Goal: Information Seeking & Learning: Learn about a topic

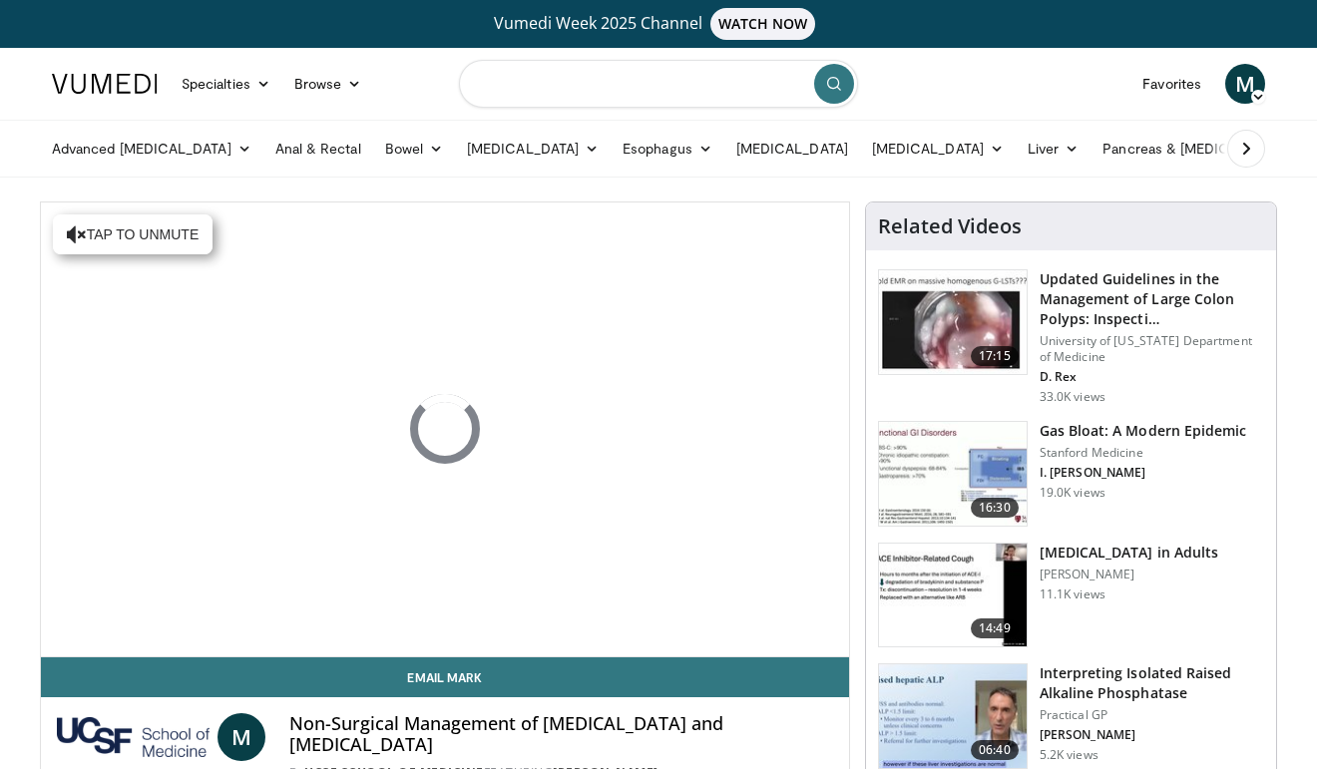
click at [586, 70] on input "Search topics, interventions" at bounding box center [658, 84] width 399 height 48
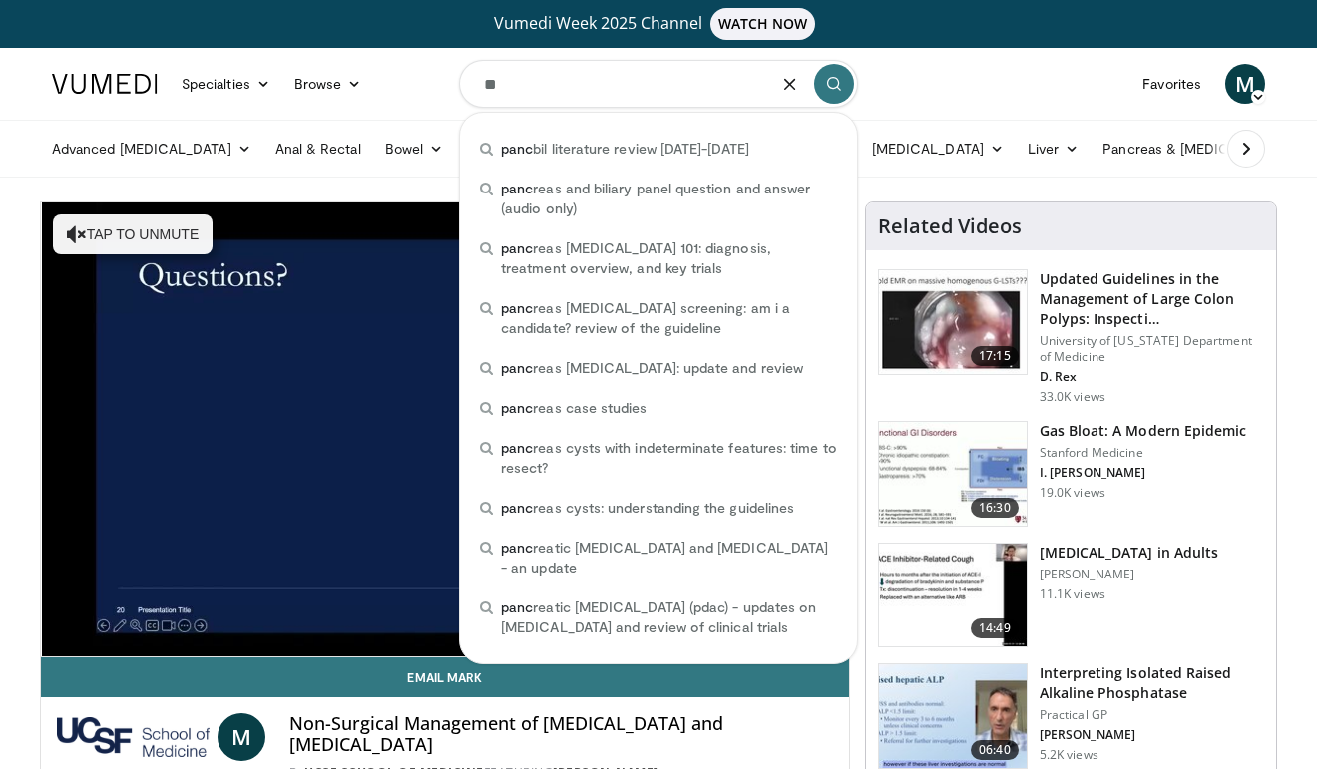
type input "*"
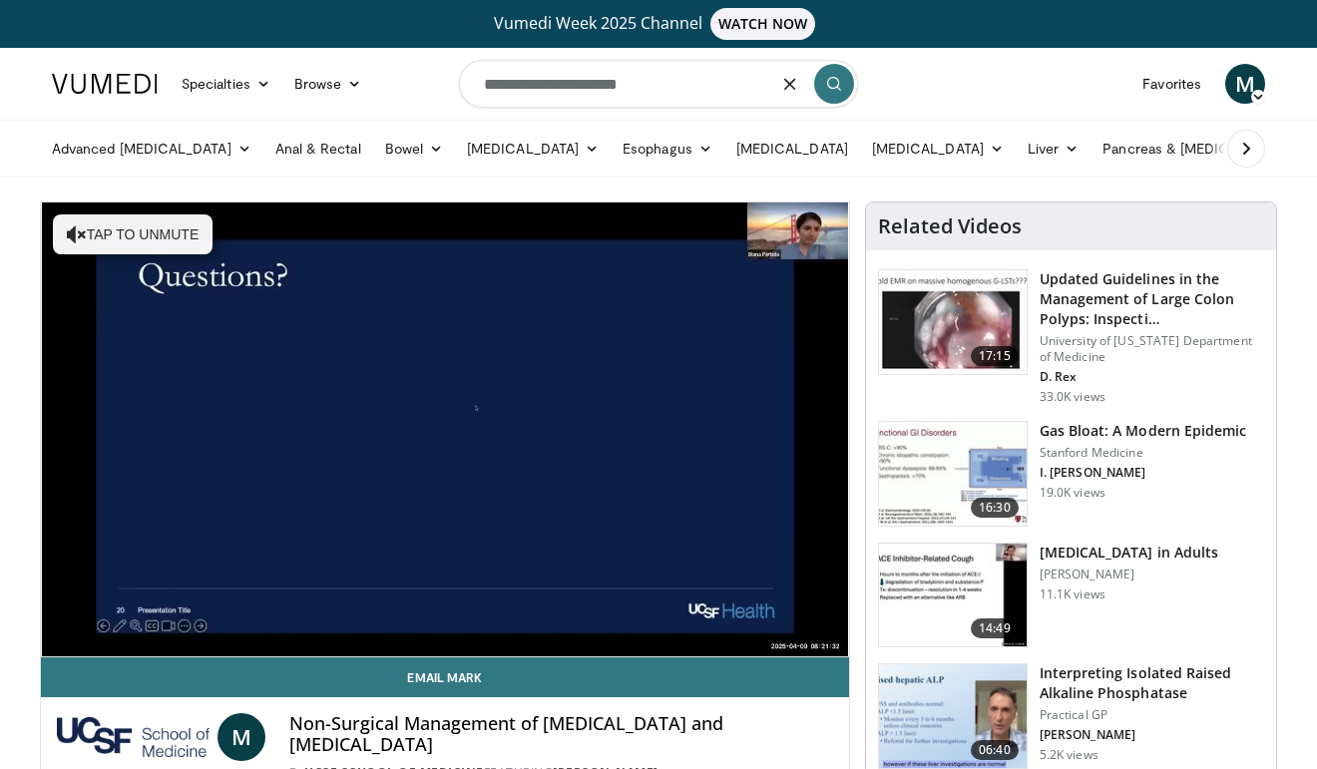
type input "**********"
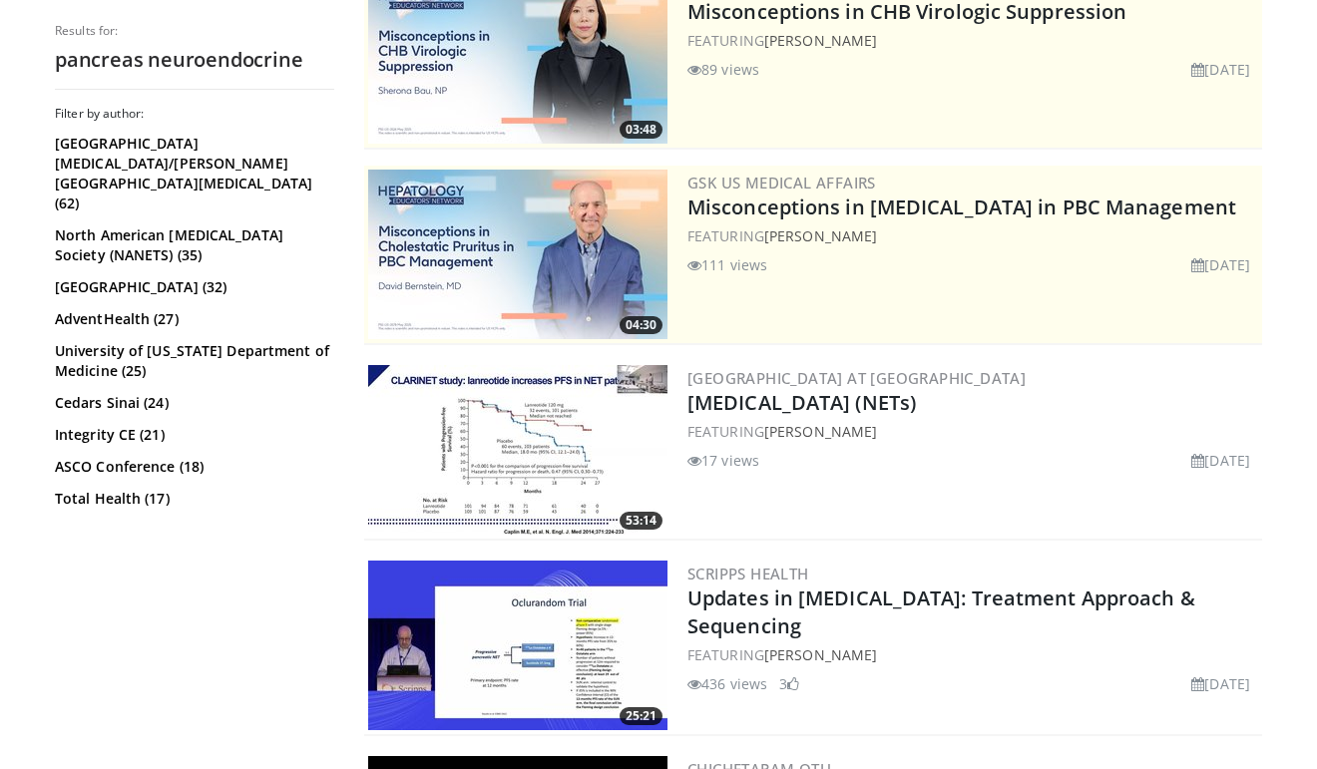
scroll to position [322, 0]
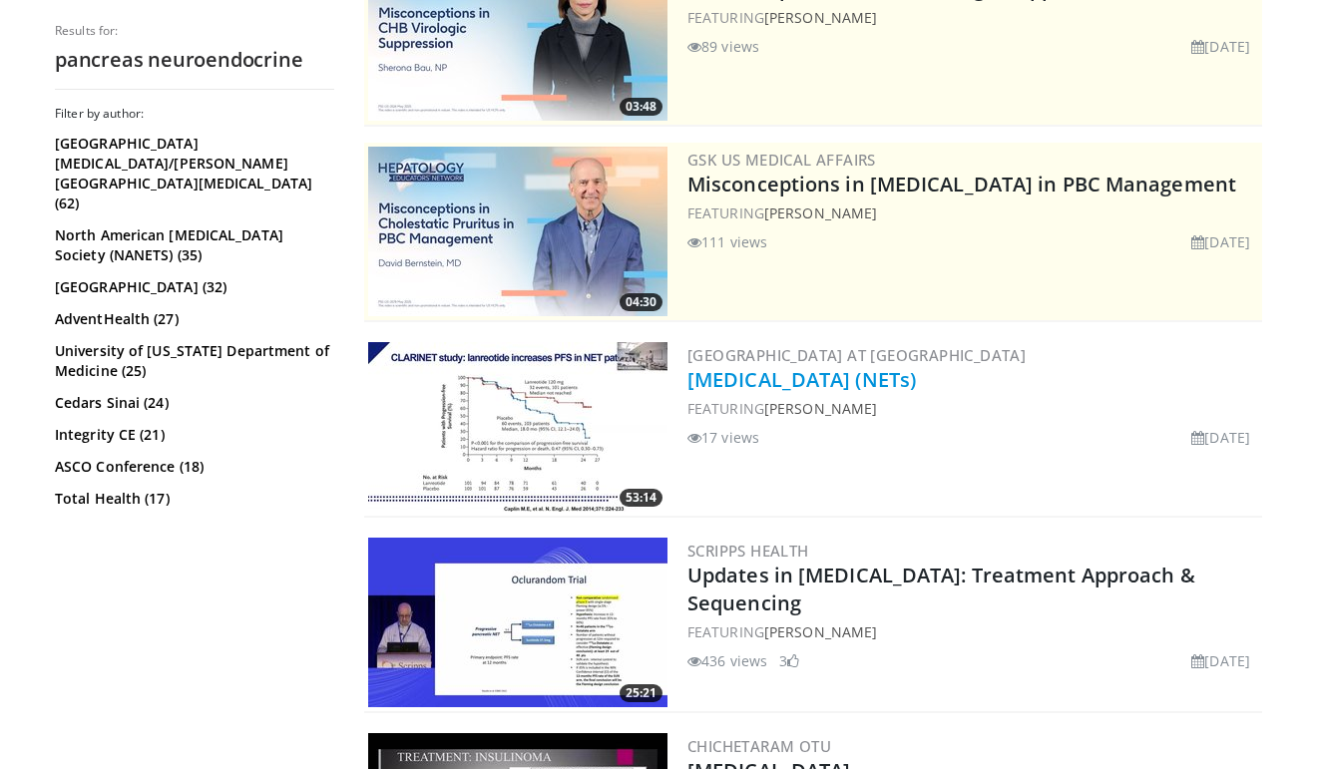
click at [790, 386] on link "[MEDICAL_DATA] (NETs)" at bounding box center [801, 379] width 228 height 27
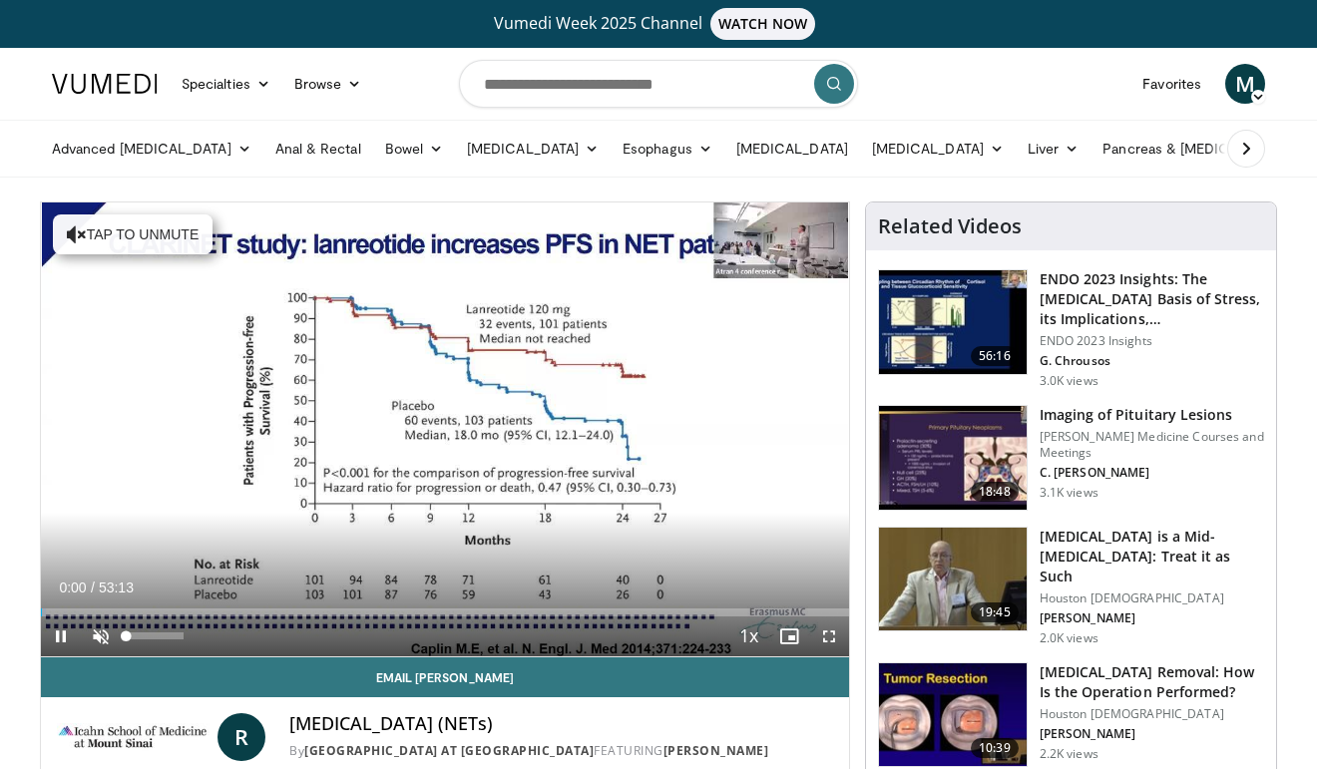
click at [107, 627] on span "Video Player" at bounding box center [101, 637] width 40 height 40
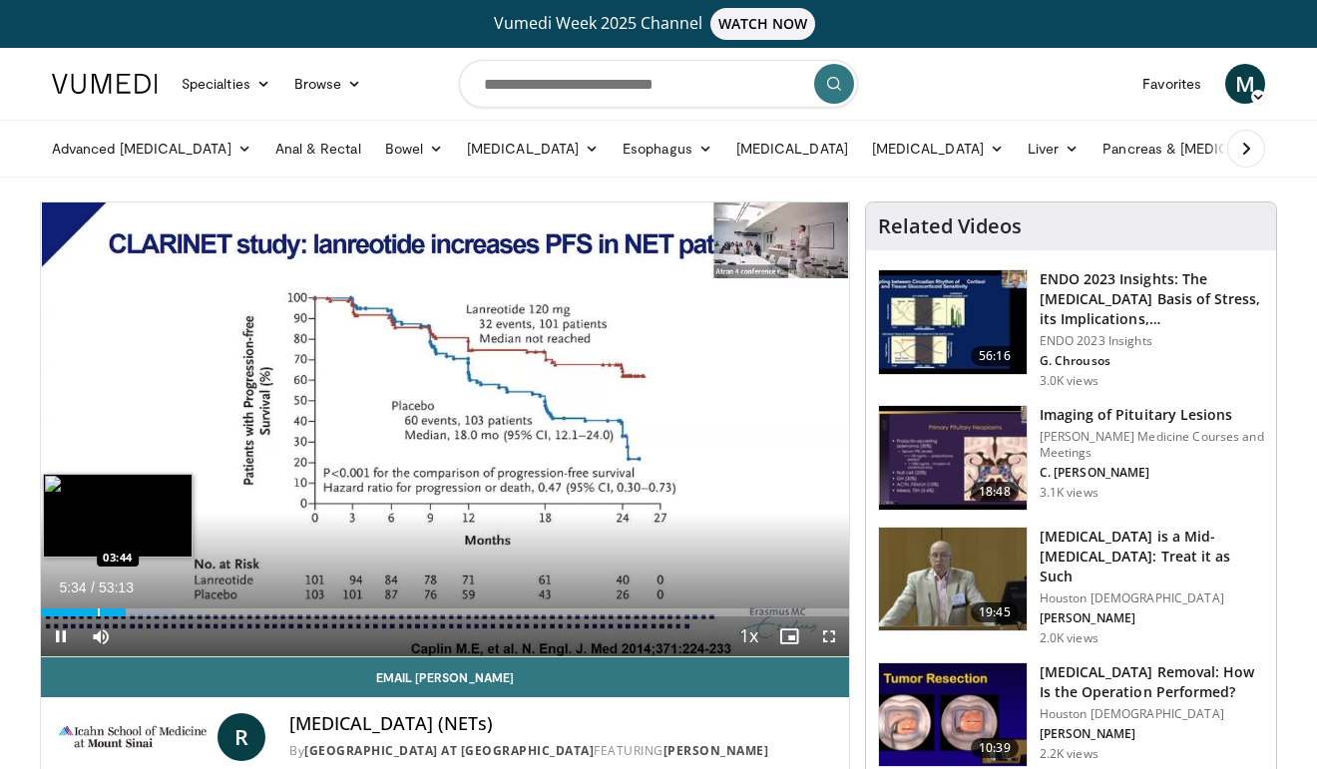
click at [98, 609] on div "Progress Bar" at bounding box center [99, 613] width 2 height 8
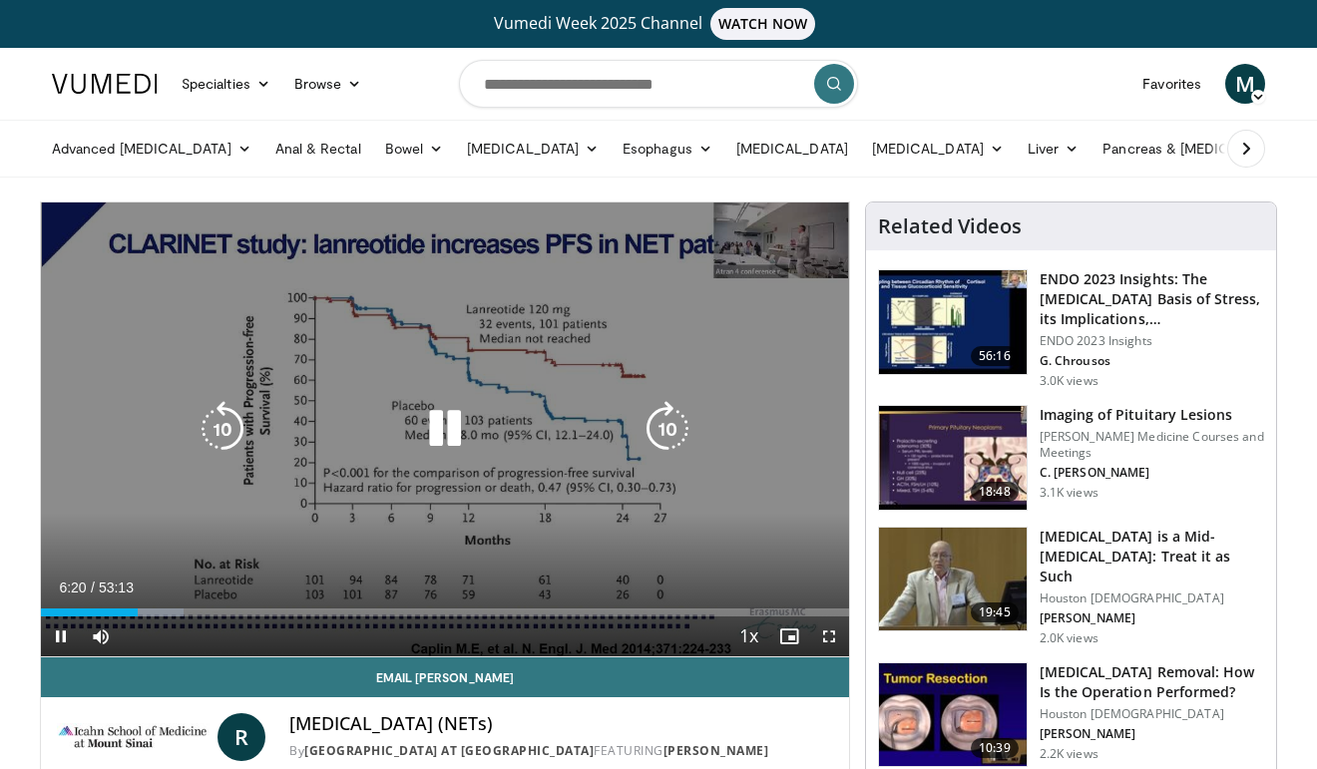
click at [450, 423] on icon "Video Player" at bounding box center [445, 429] width 56 height 56
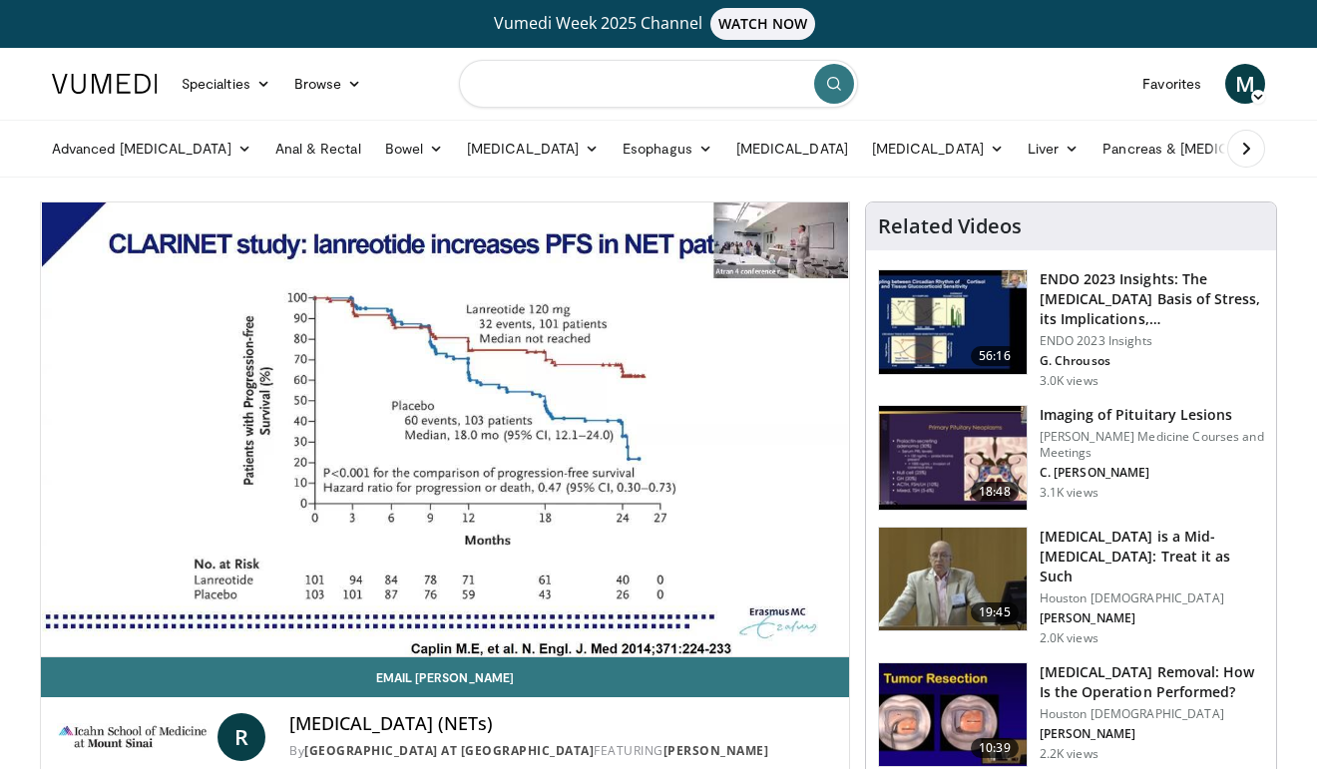
click at [511, 104] on input "Search topics, interventions" at bounding box center [658, 84] width 399 height 48
type input "**********"
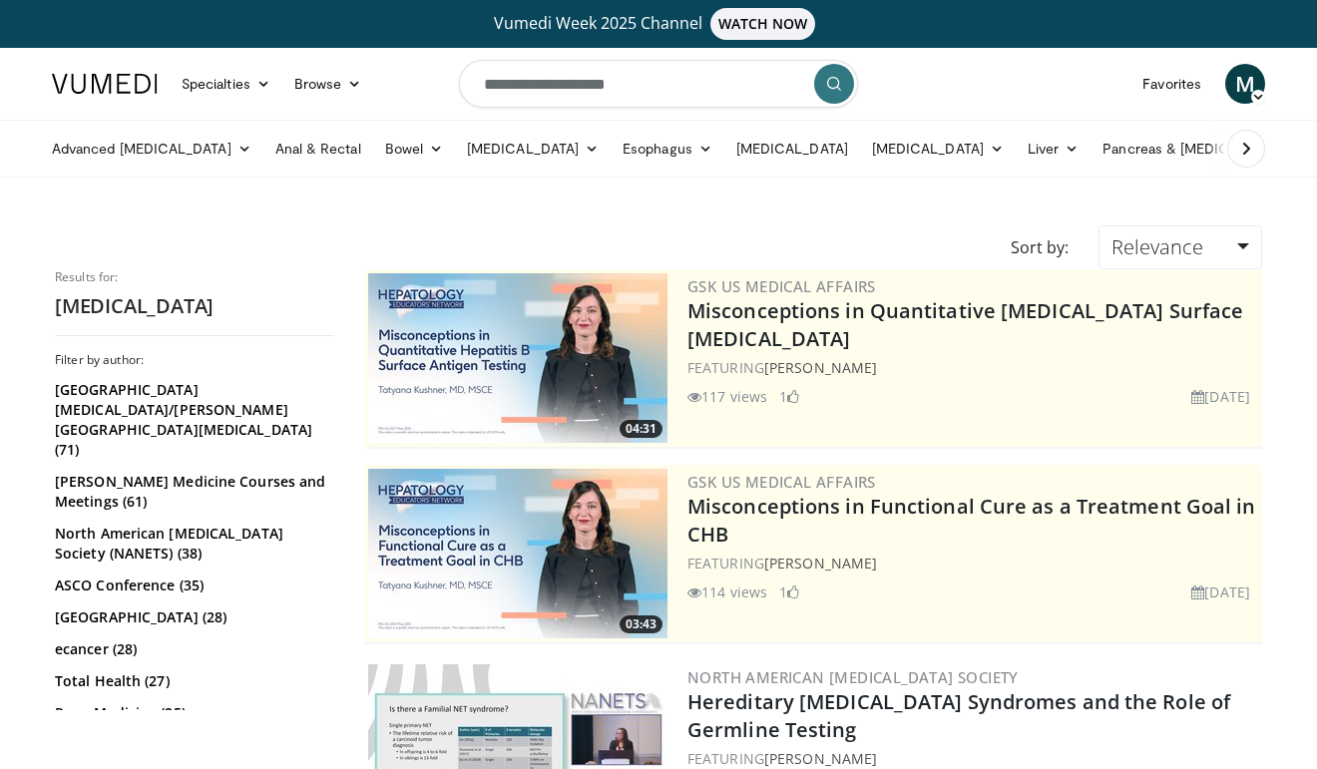
click at [632, 90] on input "**********" at bounding box center [658, 84] width 399 height 48
click at [487, 84] on input "**********" at bounding box center [658, 84] width 399 height 48
type input "**********"
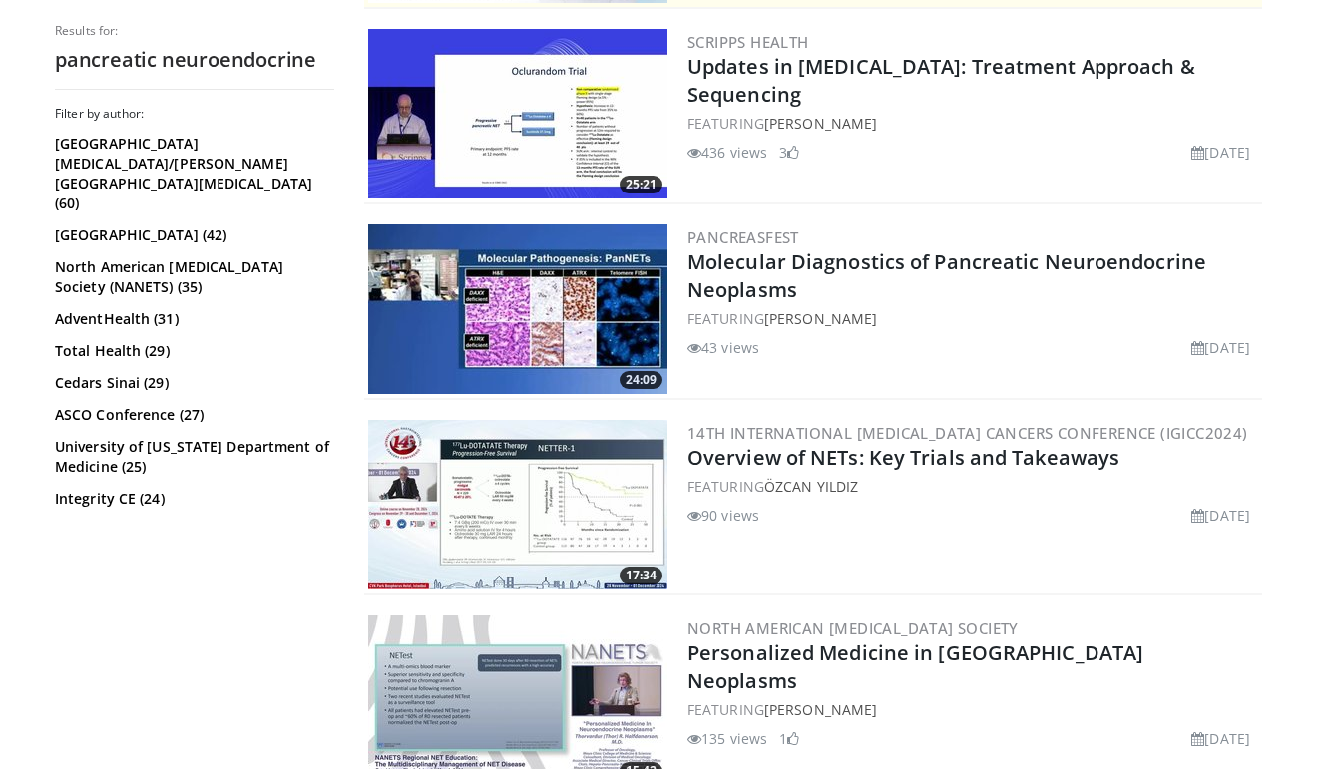
scroll to position [649, 0]
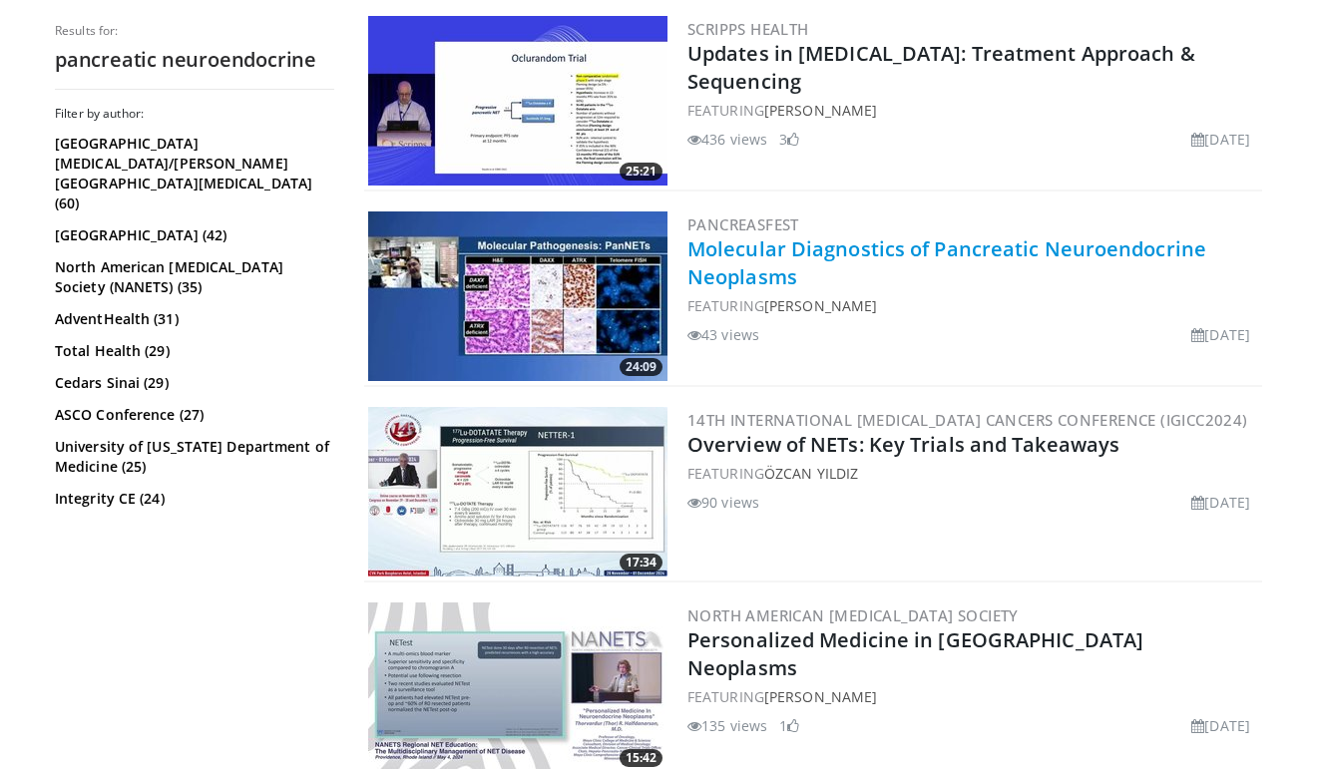
click at [751, 273] on link "Molecular Diagnostics of Pancreatic Neuroendocrine Neoplasms" at bounding box center [946, 262] width 519 height 55
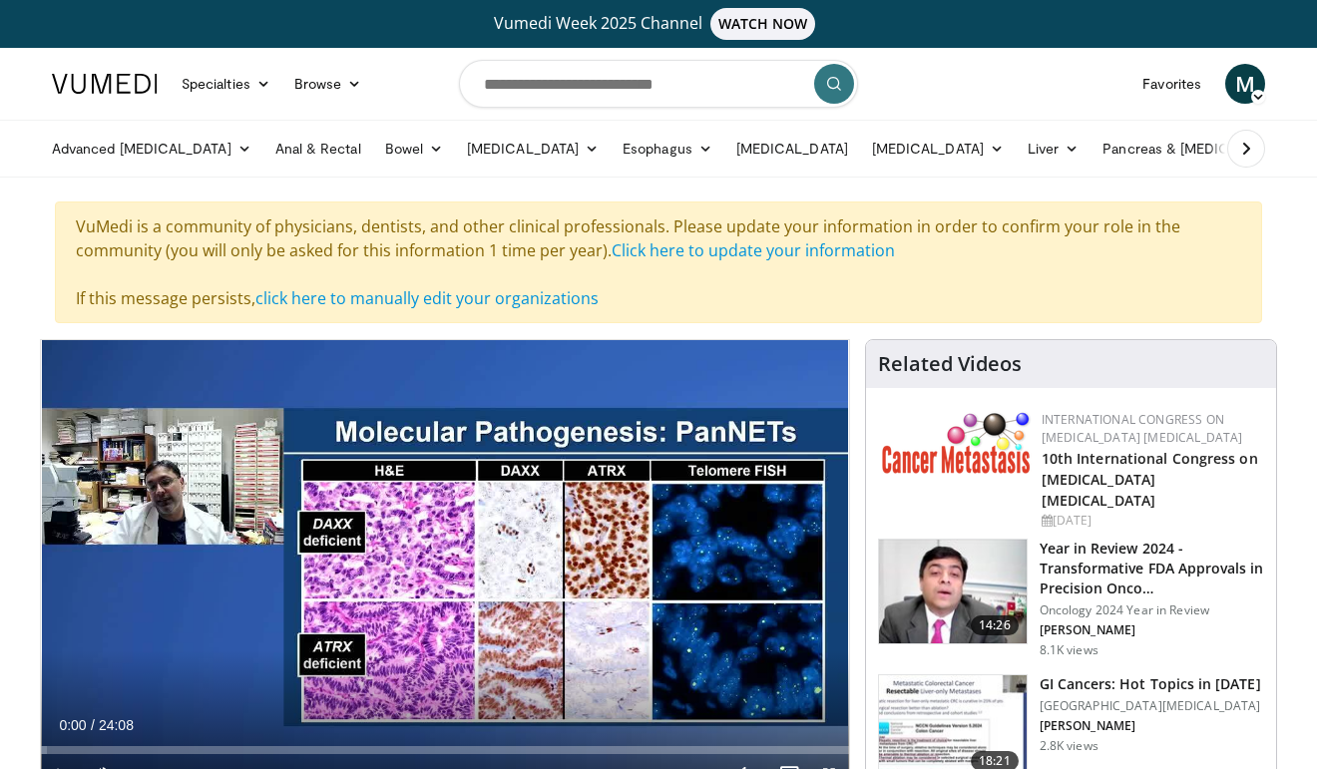
scroll to position [191, 0]
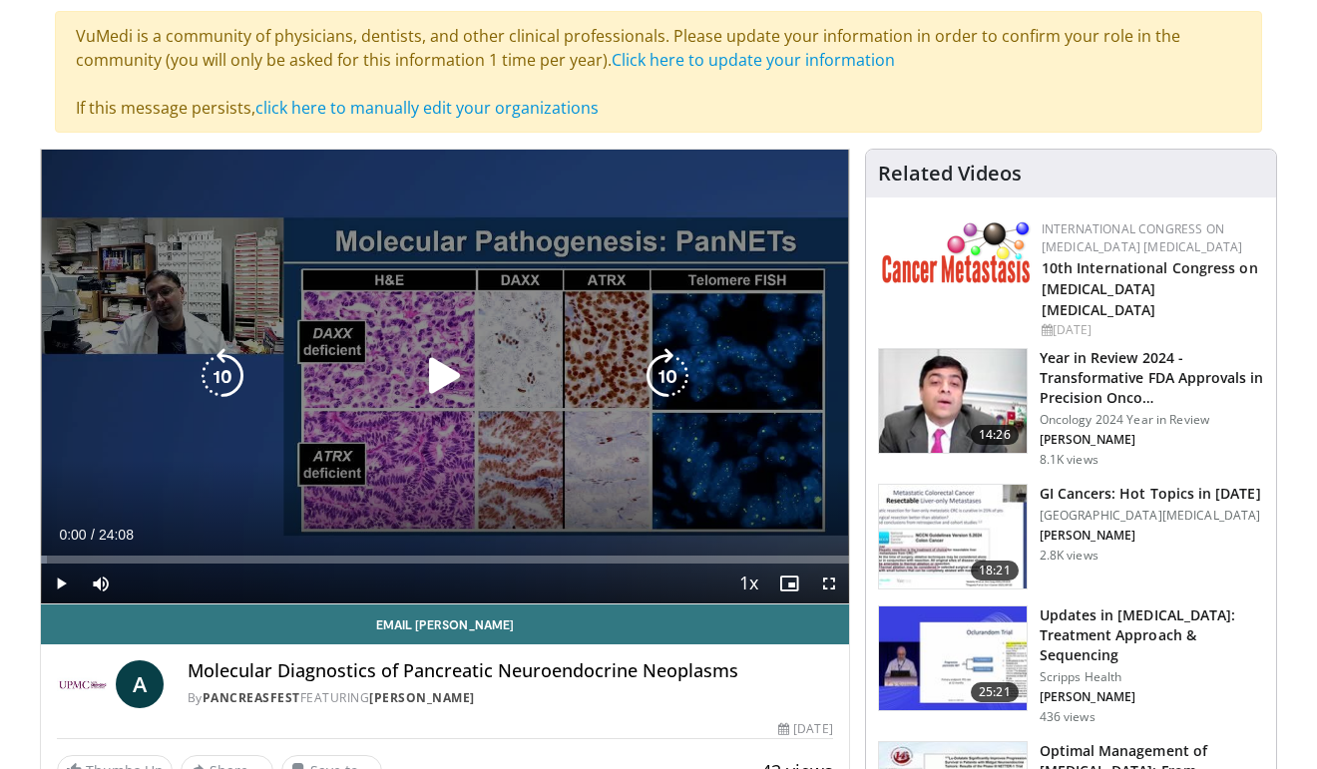
click at [249, 403] on icon "Video Player" at bounding box center [223, 376] width 56 height 56
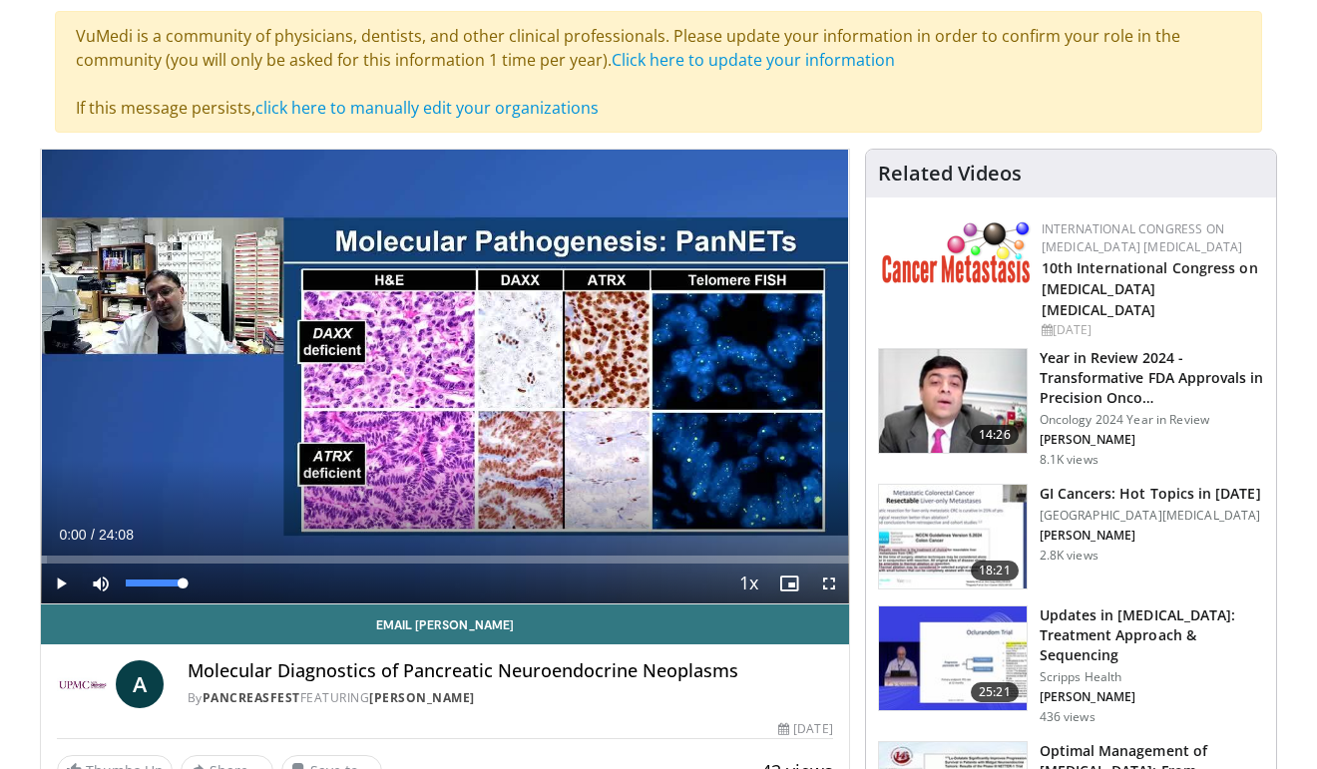
click at [99, 584] on span "Video Player" at bounding box center [101, 584] width 40 height 40
click at [103, 582] on span "Video Player" at bounding box center [101, 584] width 40 height 40
click at [59, 585] on span "Video Player" at bounding box center [61, 584] width 40 height 40
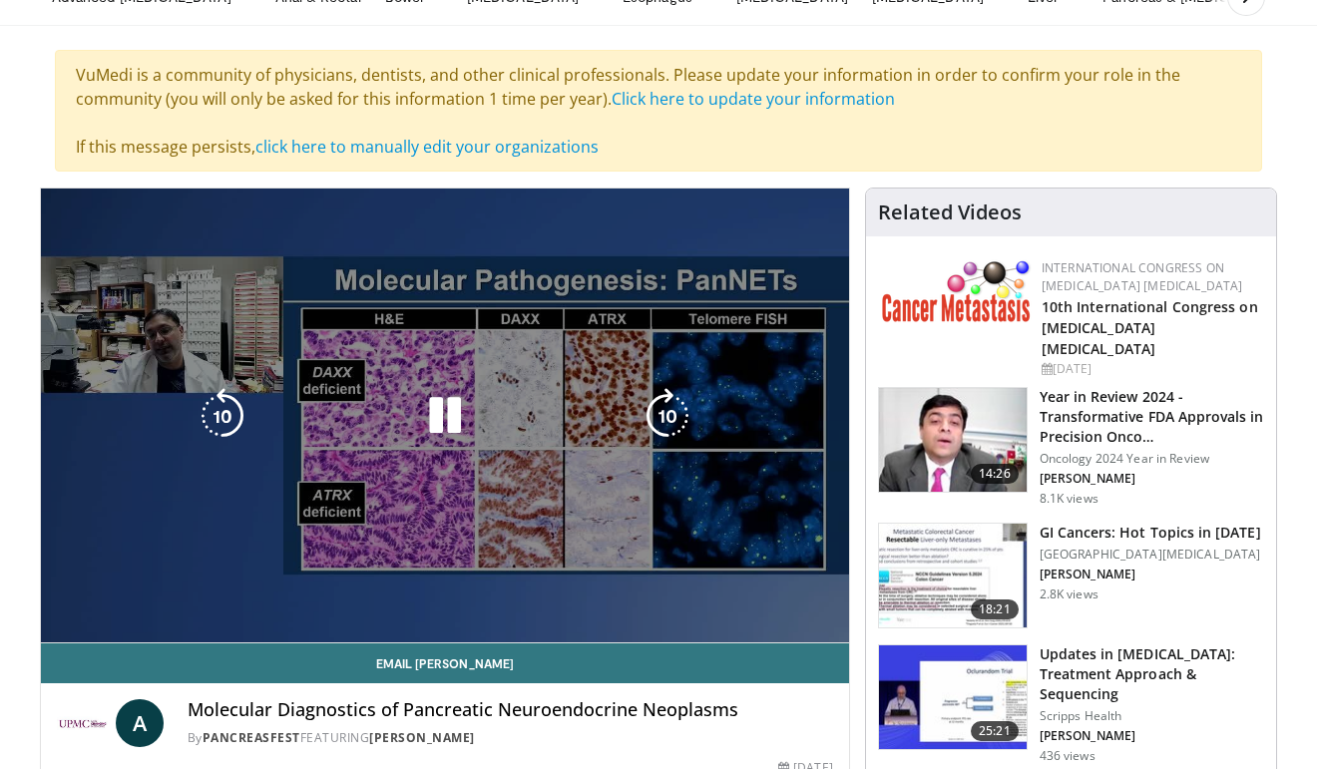
scroll to position [160, 0]
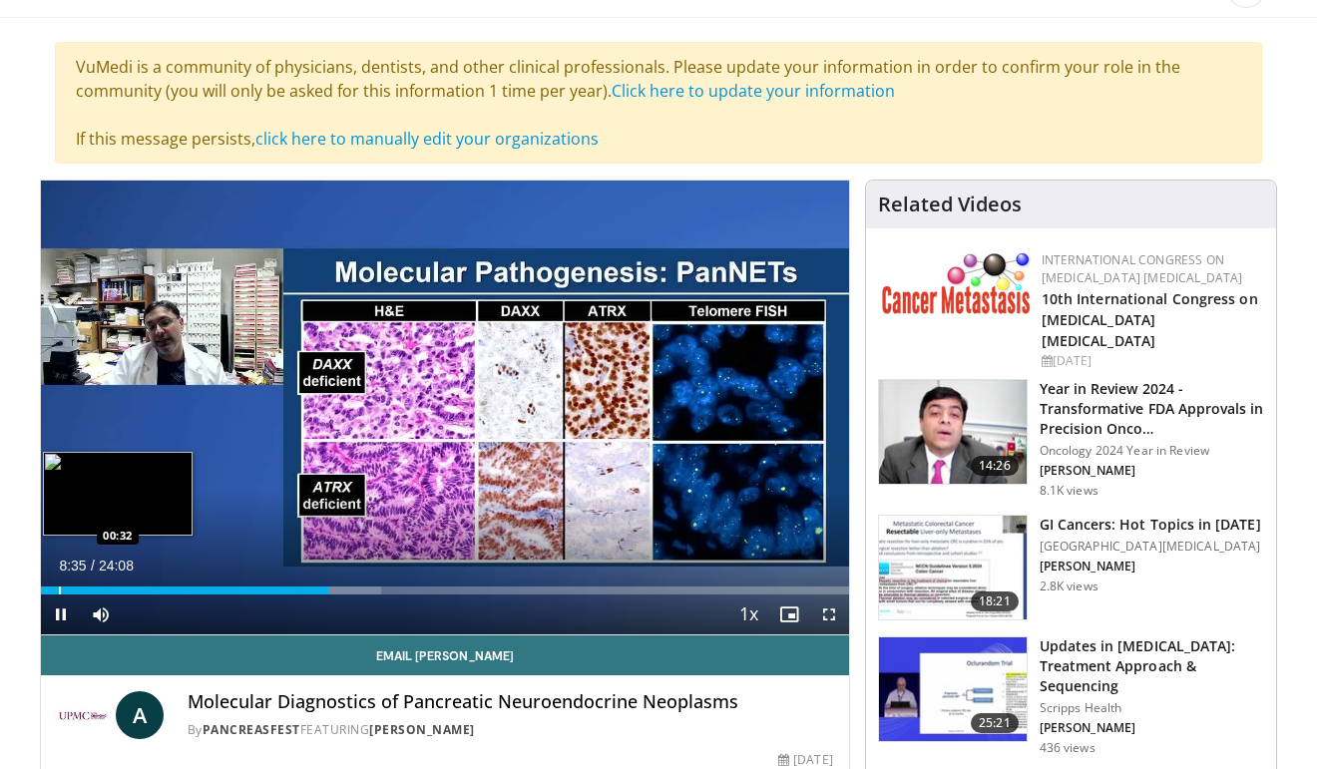
click at [48, 588] on div "Loaded : 42.11% 08:35 00:32" at bounding box center [445, 591] width 808 height 8
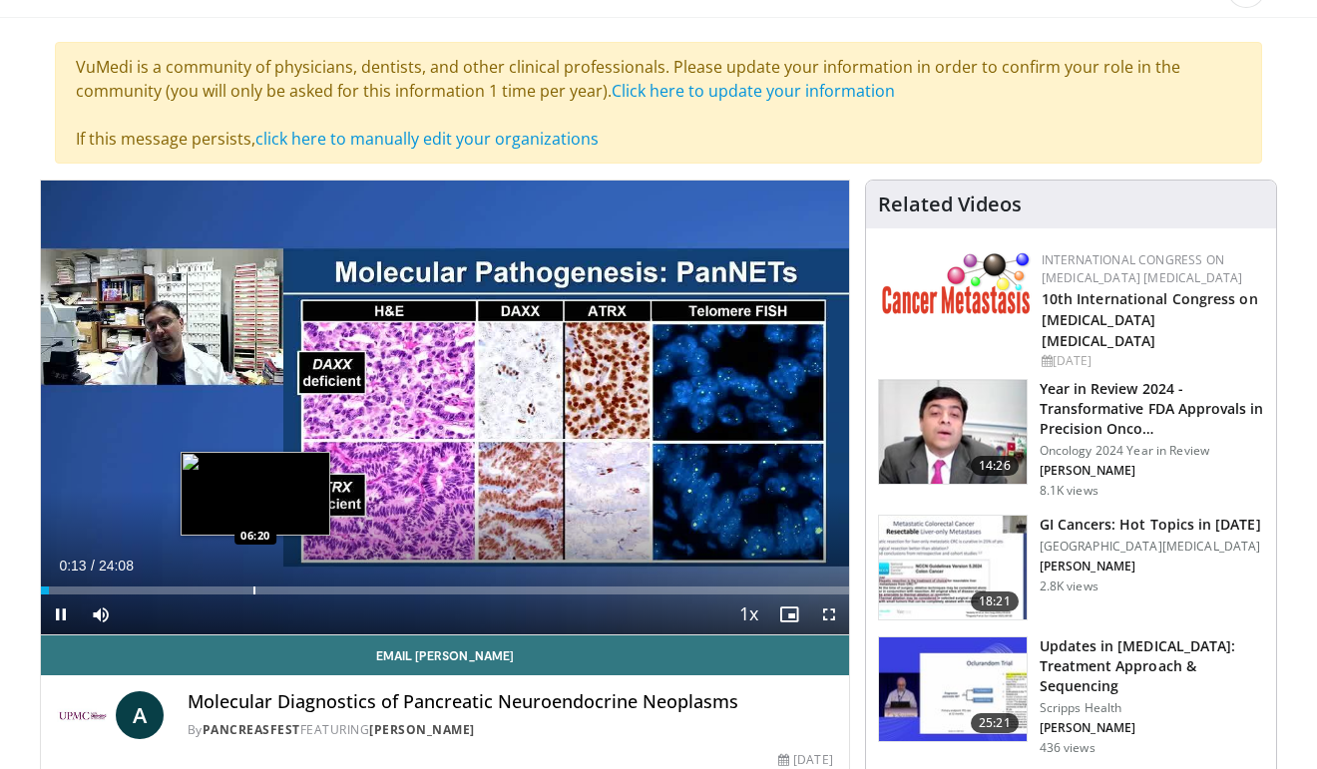
click at [256, 586] on div "Loaded : 0.69% 00:13 06:20" at bounding box center [445, 585] width 808 height 19
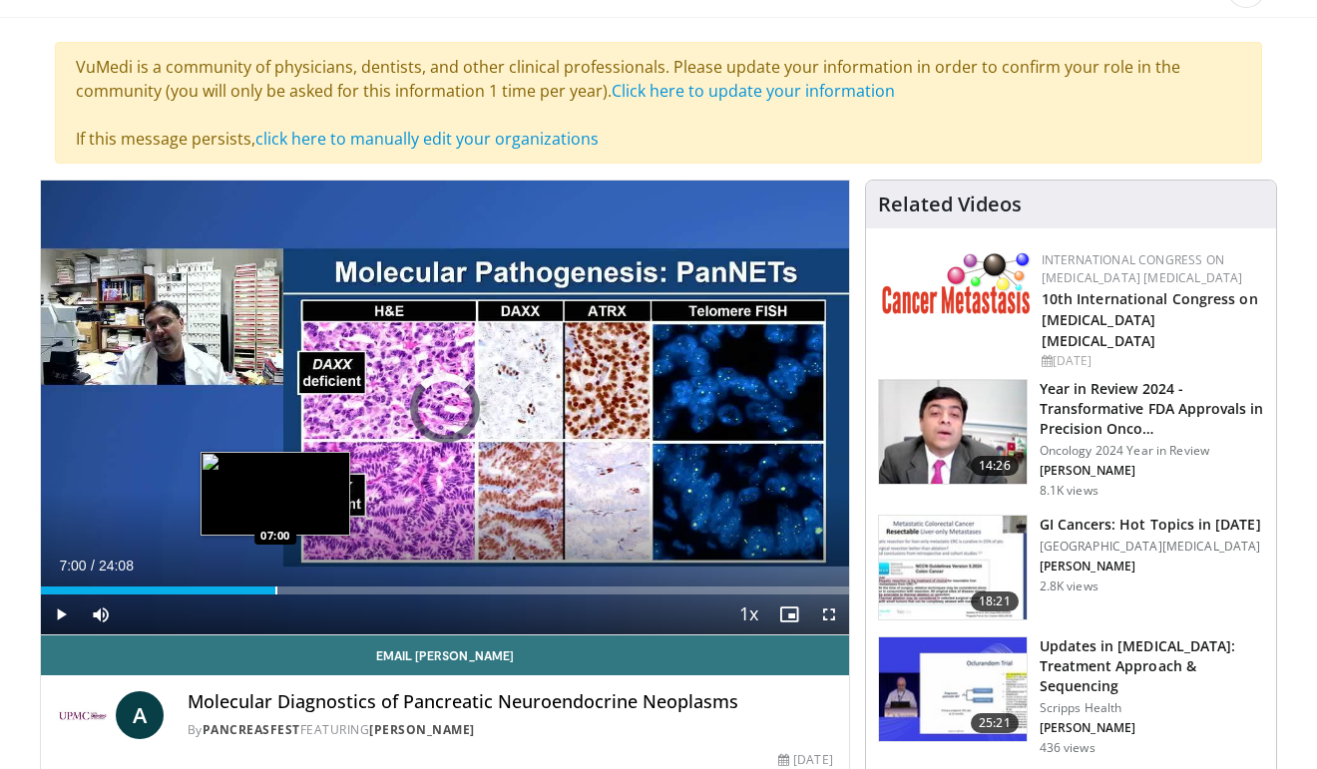
click at [275, 593] on div "Progress Bar" at bounding box center [276, 591] width 2 height 8
click at [287, 593] on div "Progress Bar" at bounding box center [288, 591] width 2 height 8
click at [303, 592] on div "Progress Bar" at bounding box center [303, 591] width 2 height 8
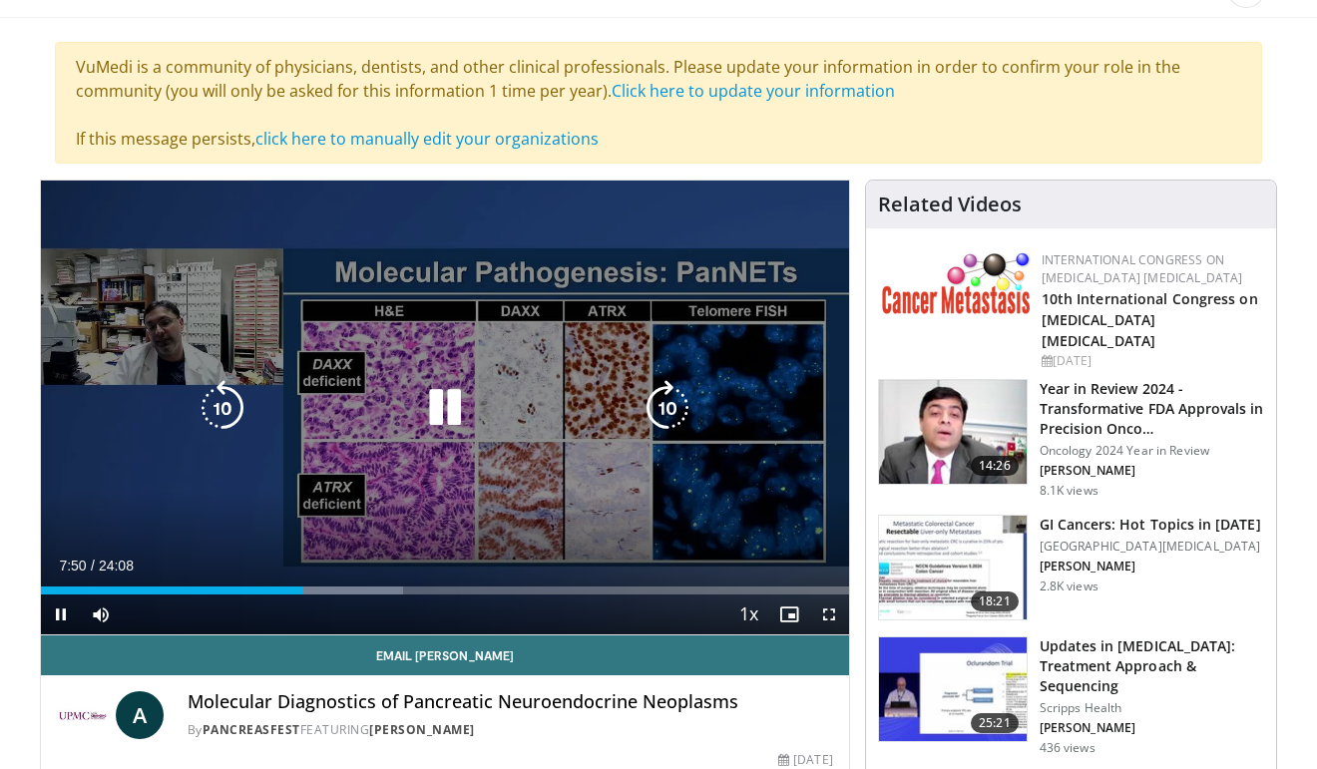
click at [320, 590] on video-js "**********" at bounding box center [445, 408] width 808 height 455
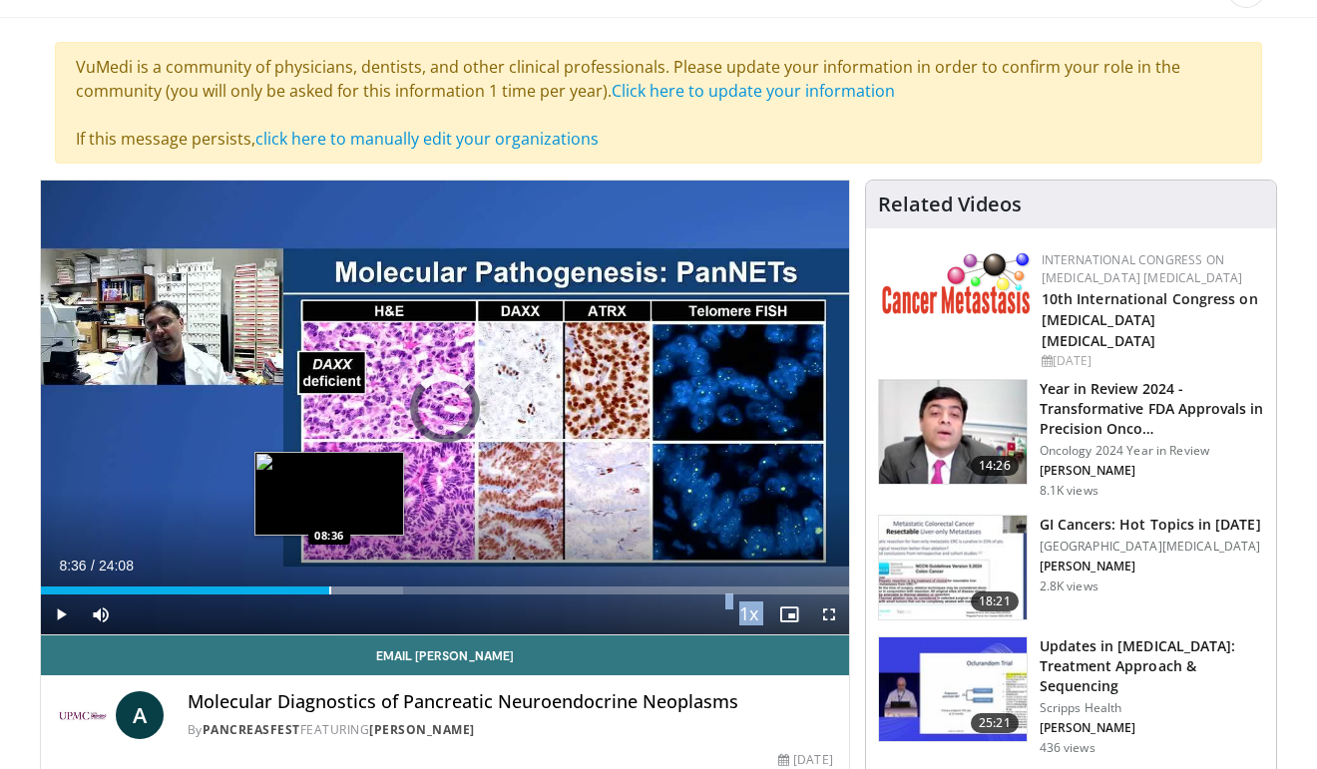
click at [329, 593] on div "Progress Bar" at bounding box center [330, 591] width 2 height 8
click at [329, 584] on div "Loaded : 46.95% 08:42 08:36" at bounding box center [445, 585] width 808 height 19
click at [324, 589] on div "Progress Bar" at bounding box center [325, 591] width 2 height 8
click at [317, 590] on div "Progress Bar" at bounding box center [318, 591] width 2 height 8
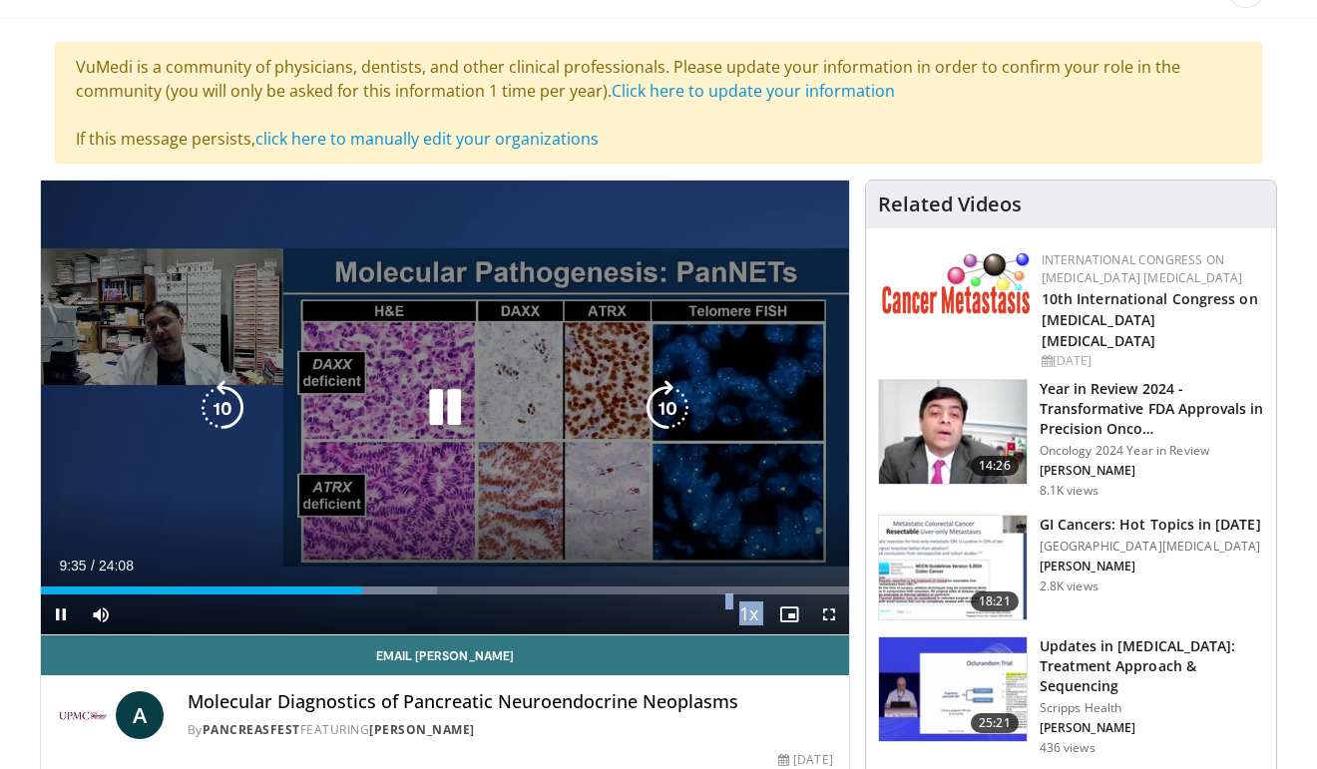
click at [445, 406] on icon "Video Player" at bounding box center [445, 408] width 56 height 56
click at [423, 410] on icon "Video Player" at bounding box center [445, 408] width 56 height 56
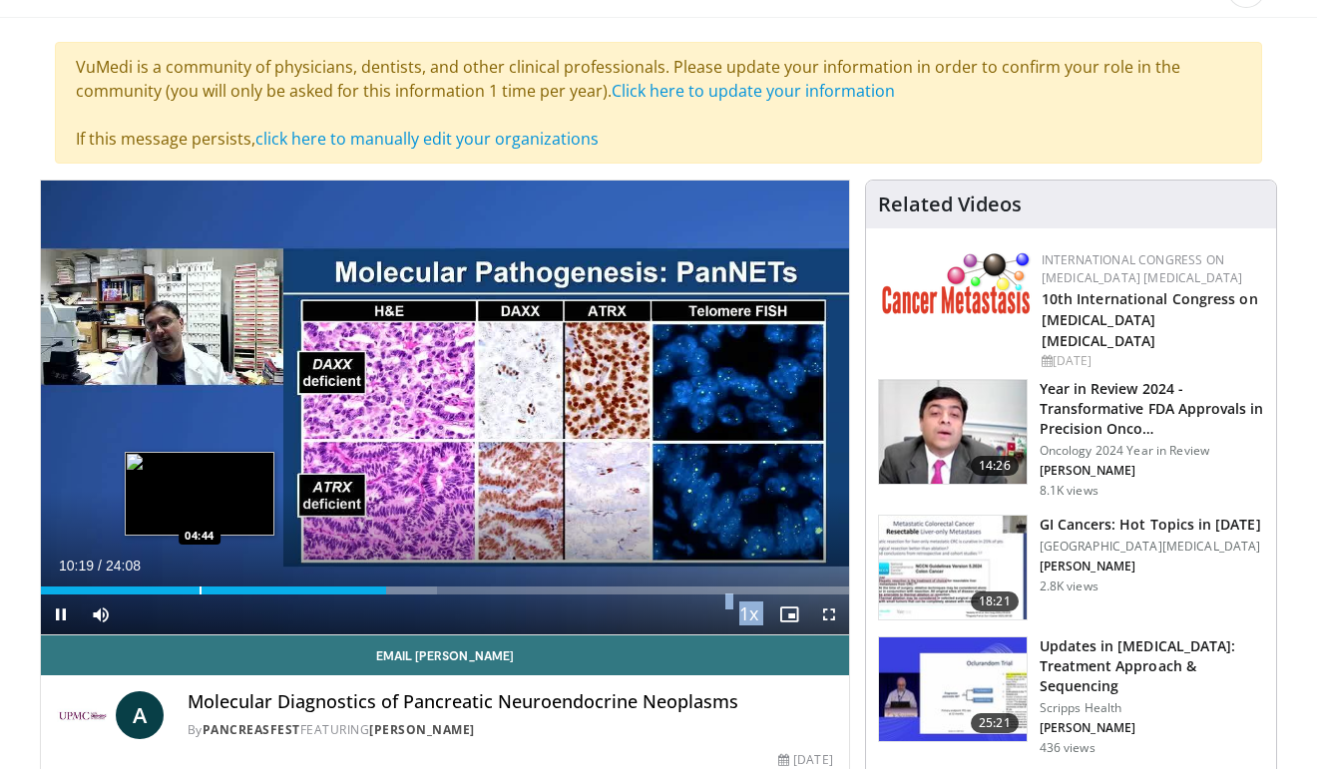
click at [200, 585] on div "Loaded : 49.02% 10:19 04:44" at bounding box center [445, 585] width 808 height 19
click at [213, 588] on div "Progress Bar" at bounding box center [213, 591] width 2 height 8
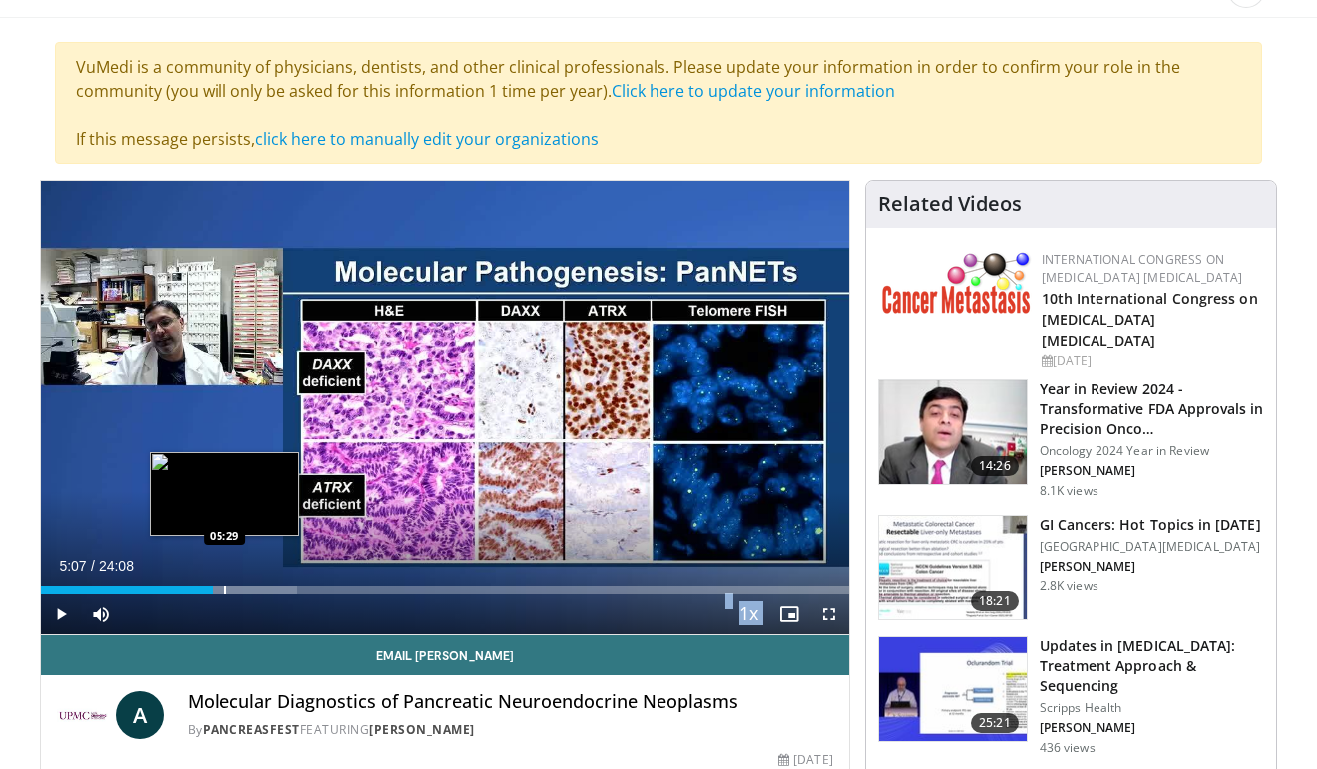
click at [224, 591] on div "Progress Bar" at bounding box center [225, 591] width 2 height 8
click at [234, 591] on div "Progress Bar" at bounding box center [233, 591] width 2 height 8
click at [258, 591] on div "Loaded : 35.60% 06:01 06:01" at bounding box center [445, 591] width 808 height 8
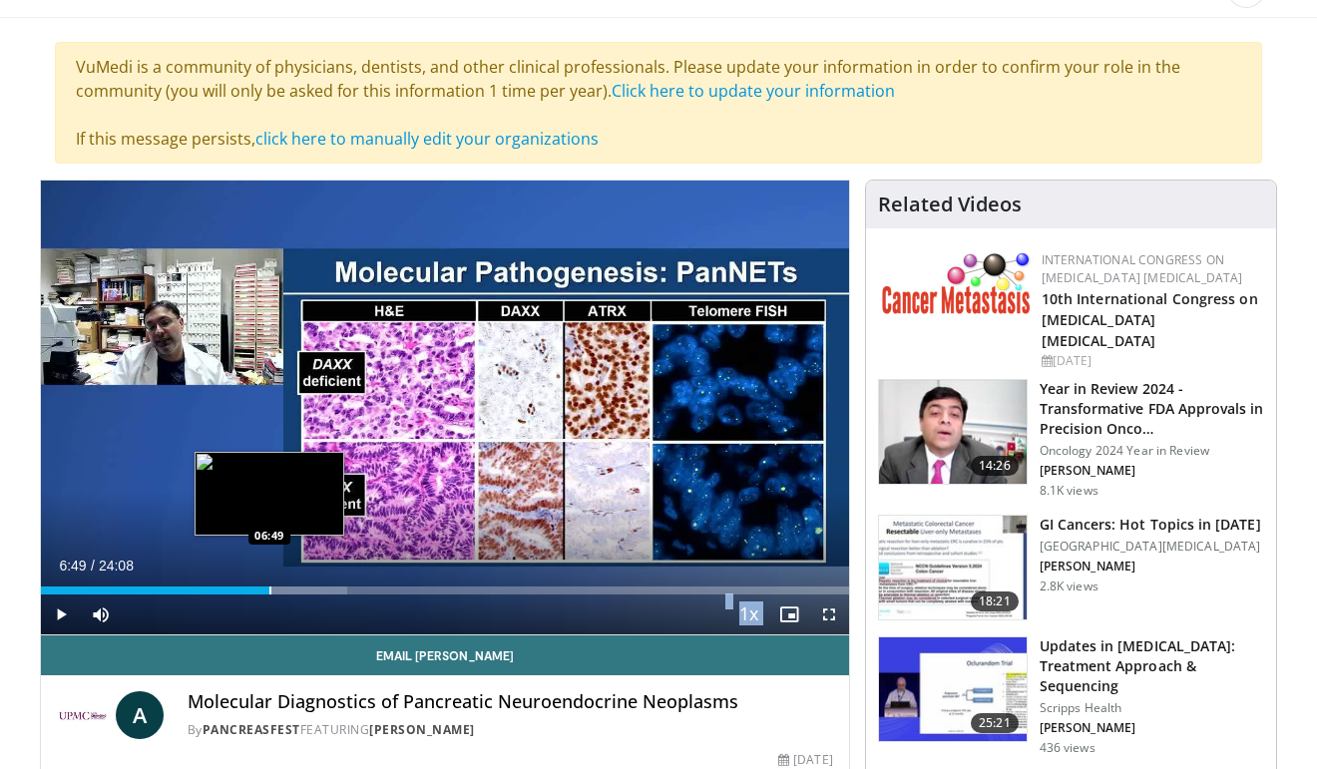
click at [269, 591] on div "Progress Bar" at bounding box center [270, 591] width 2 height 8
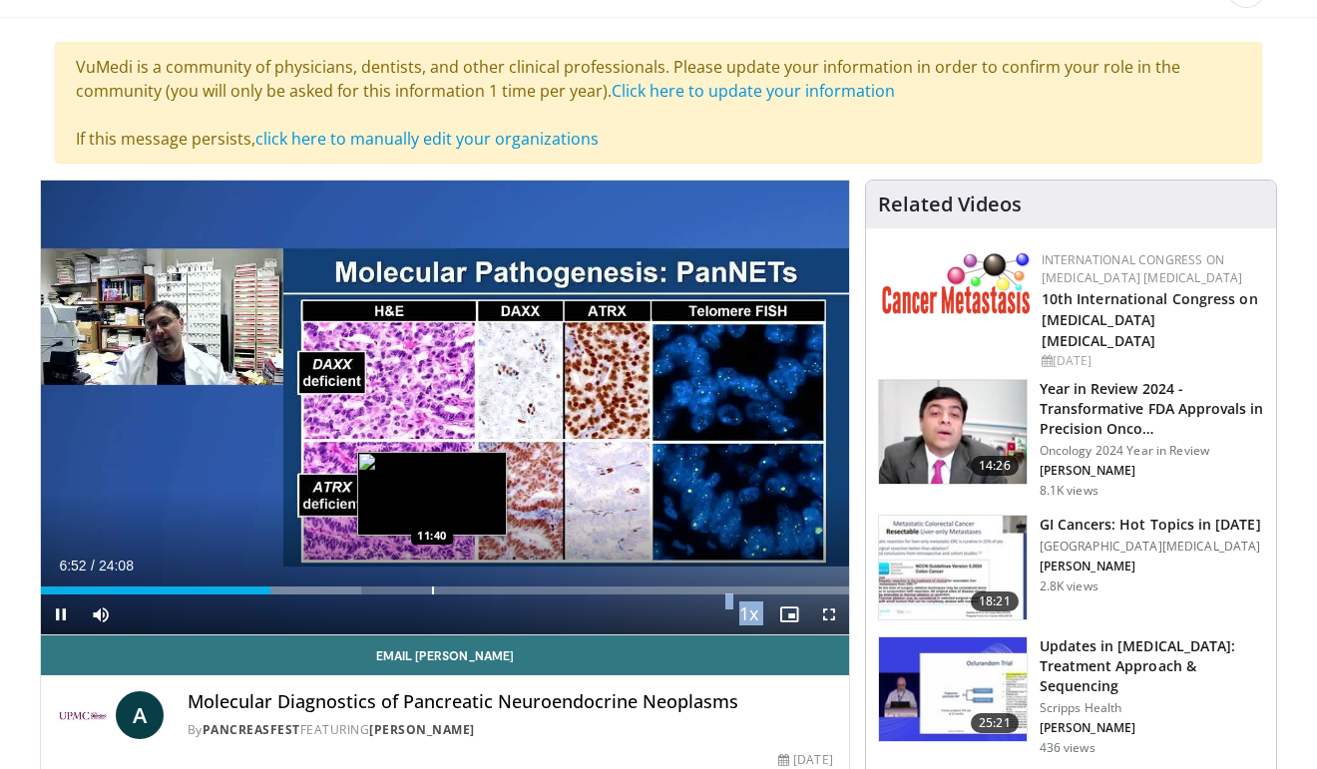
click at [426, 593] on div "Loaded : 39.70% 06:52 11:40" at bounding box center [445, 591] width 808 height 8
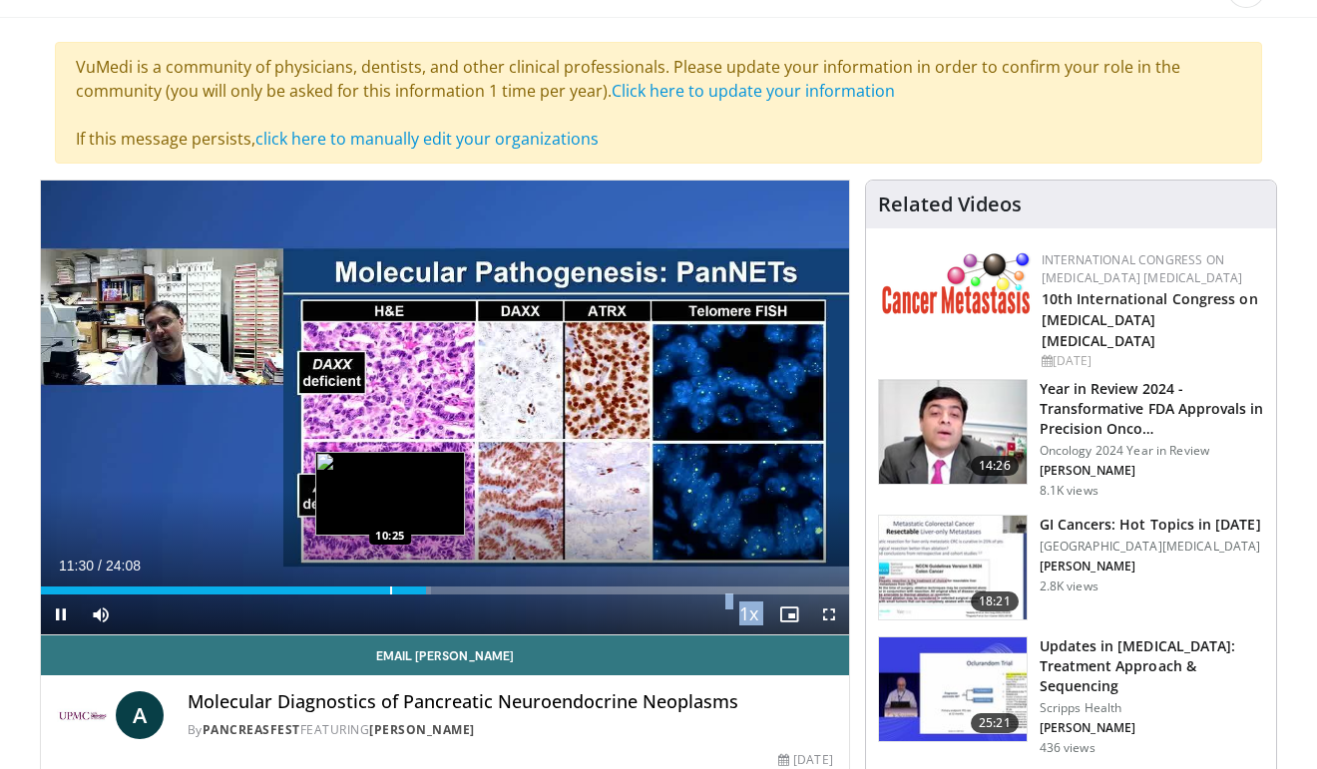
click at [390, 594] on div "Progress Bar" at bounding box center [391, 591] width 2 height 8
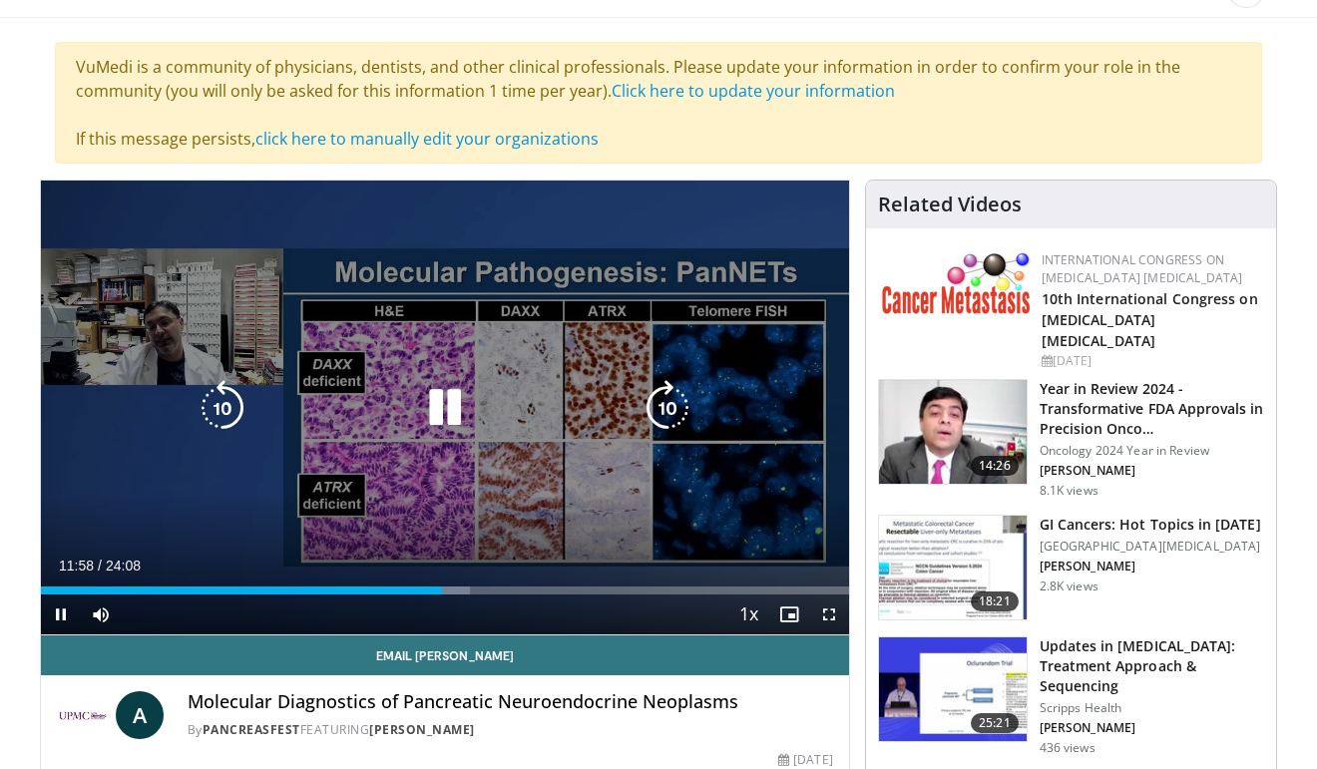
click at [402, 483] on div "10 seconds Tap to unmute" at bounding box center [445, 408] width 808 height 454
click at [441, 440] on div "10 seconds Tap to unmute" at bounding box center [445, 408] width 808 height 454
click at [426, 403] on icon "Video Player" at bounding box center [445, 408] width 56 height 56
click at [457, 404] on icon "Video Player" at bounding box center [445, 408] width 56 height 56
click at [451, 394] on icon "Video Player" at bounding box center [445, 408] width 56 height 56
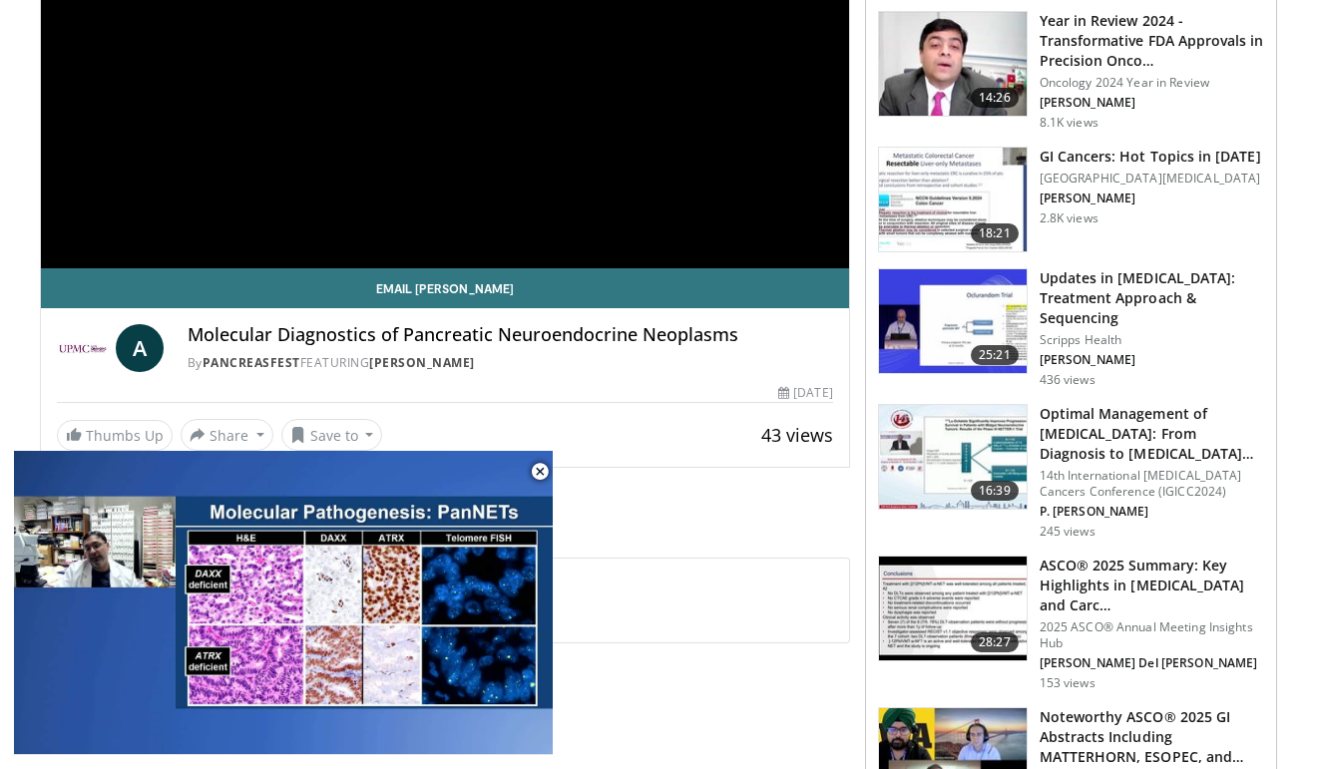
scroll to position [539, 0]
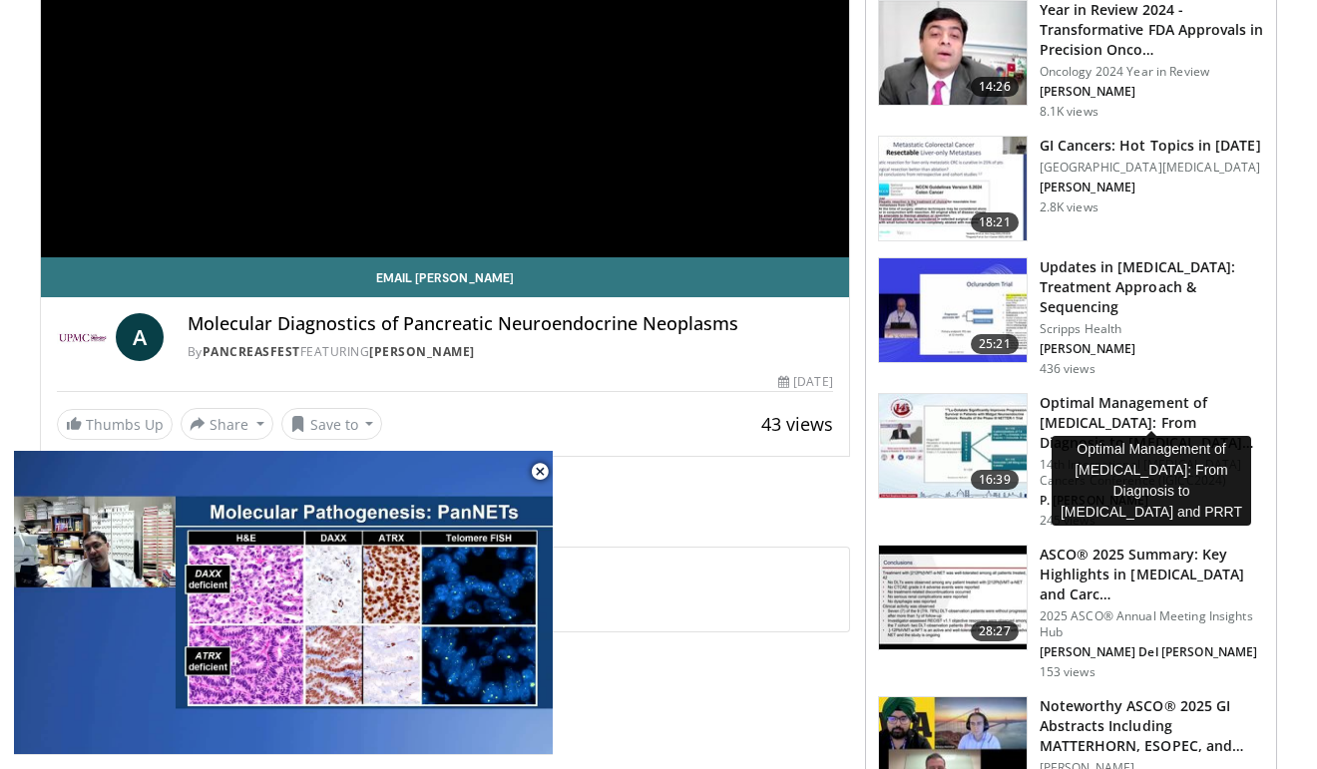
click at [1106, 396] on h3 "Optimal Management of GEP-NETs: From Diagnosis to Targeted Therapy a…" at bounding box center [1152, 423] width 224 height 60
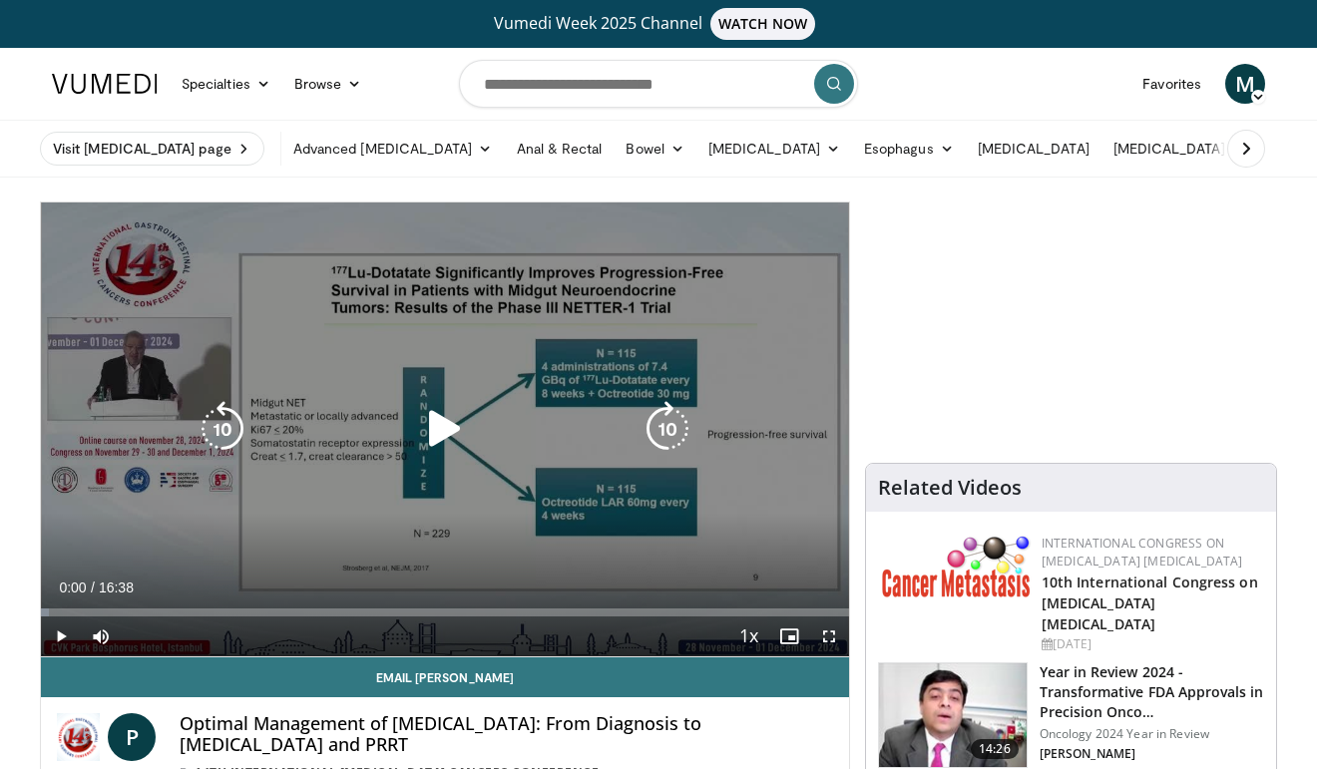
click at [435, 430] on icon "Video Player" at bounding box center [445, 429] width 56 height 56
click at [589, 365] on div "10 seconds Tap to unmute" at bounding box center [445, 430] width 808 height 454
click at [431, 422] on icon "Video Player" at bounding box center [445, 429] width 56 height 56
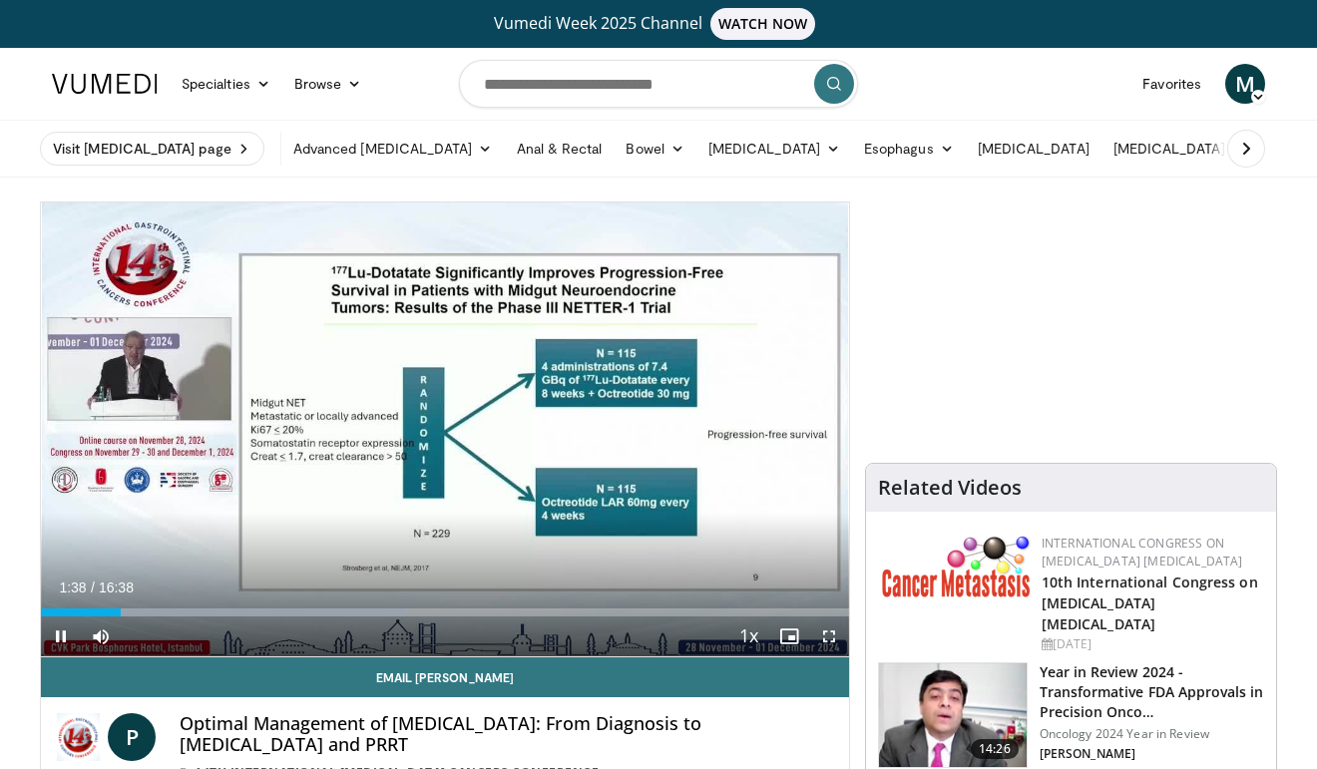
click at [826, 640] on span "Video Player" at bounding box center [829, 637] width 40 height 40
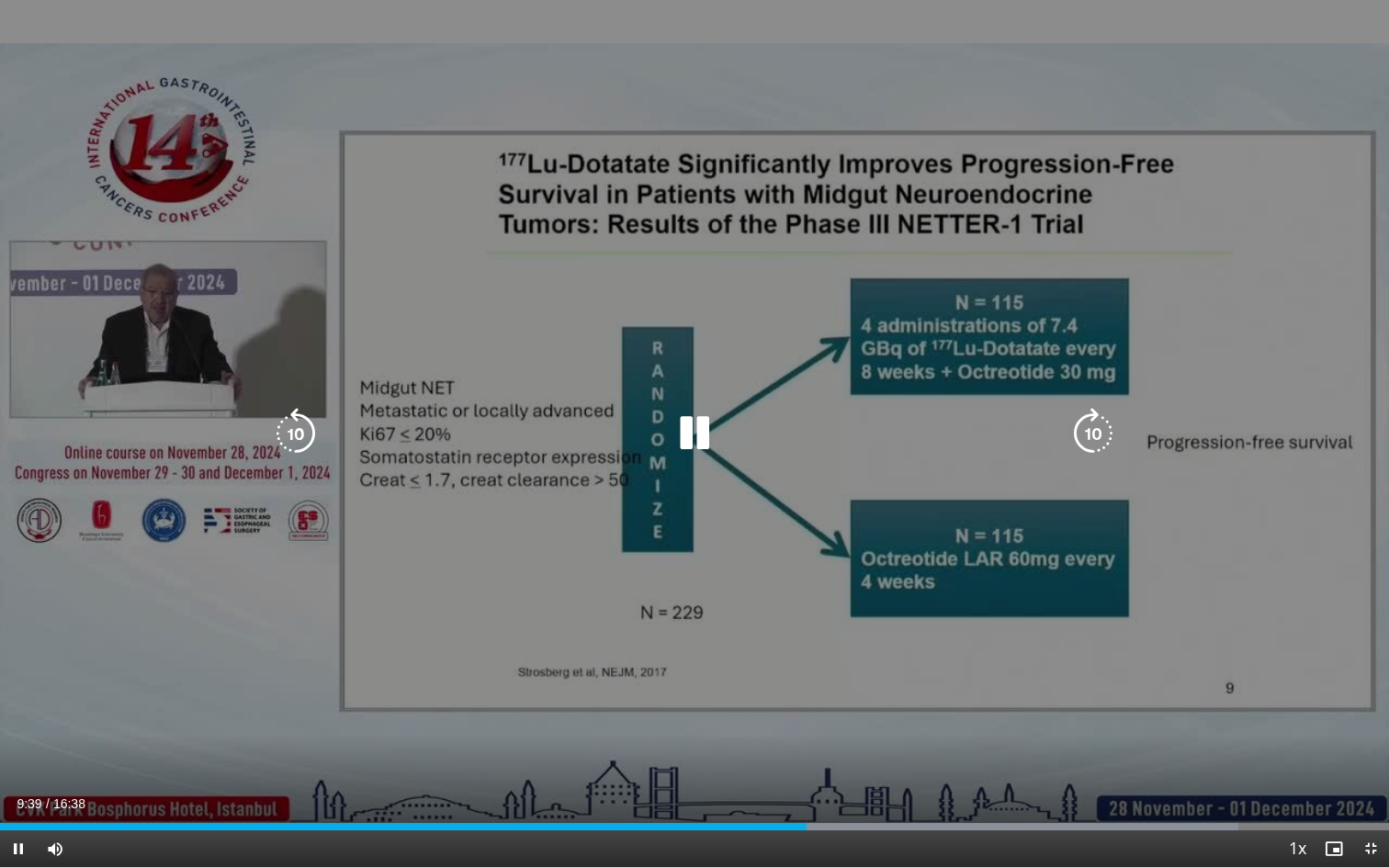
click at [687, 420] on icon "Video Player" at bounding box center [694, 434] width 52 height 52
click at [686, 429] on icon "Video Player" at bounding box center [694, 434] width 52 height 52
click at [696, 424] on icon "Video Player" at bounding box center [694, 434] width 52 height 52
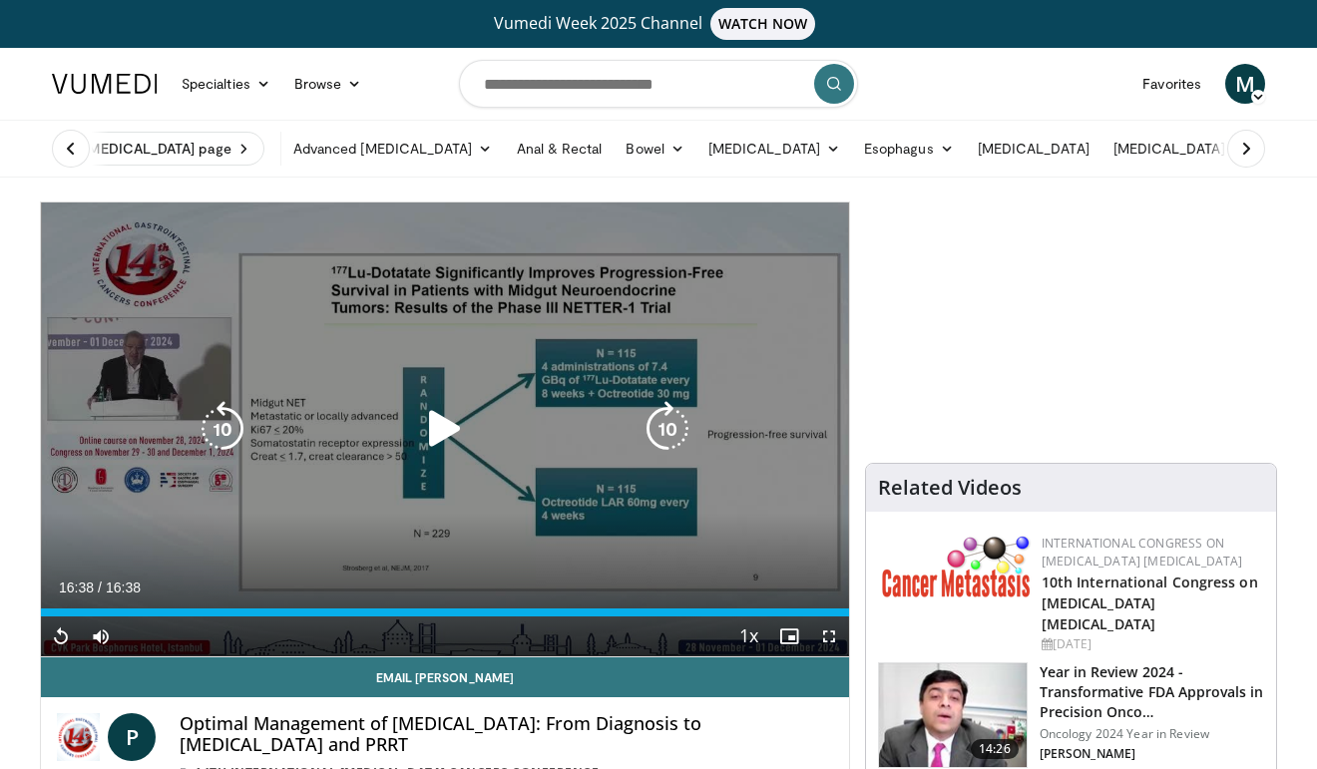
click at [799, 457] on div "10 seconds Tap to unmute" at bounding box center [445, 430] width 808 height 454
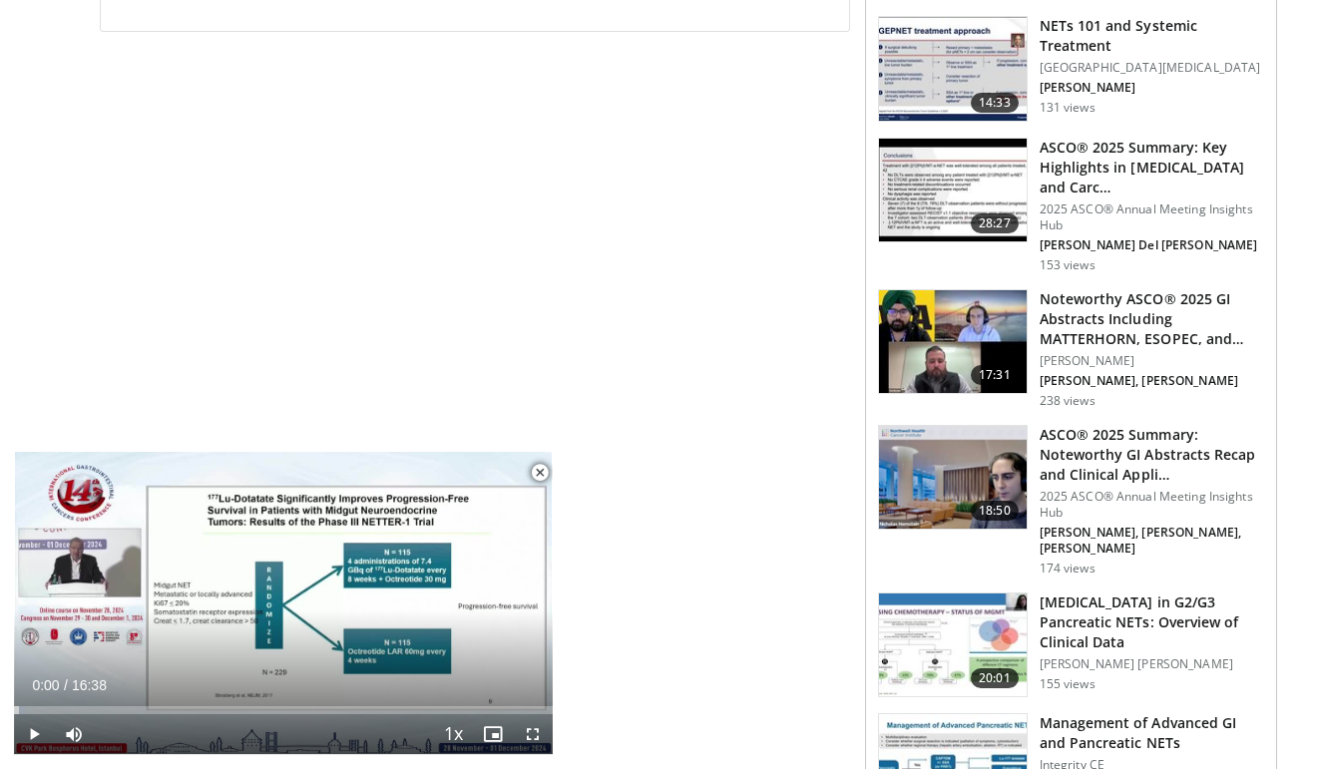
scroll to position [1122, 0]
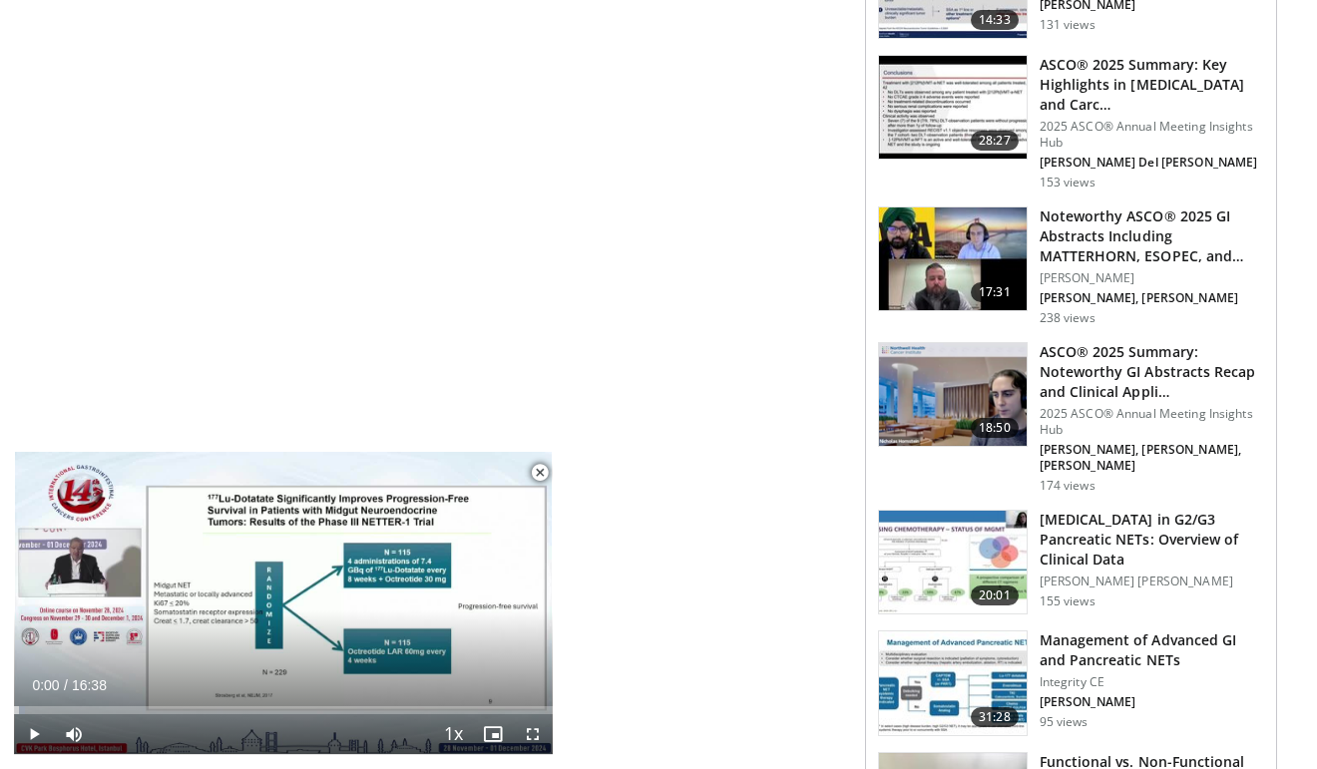
click at [1099, 631] on h3 "Management of Advanced GI and Pancreatic NETs" at bounding box center [1152, 651] width 224 height 40
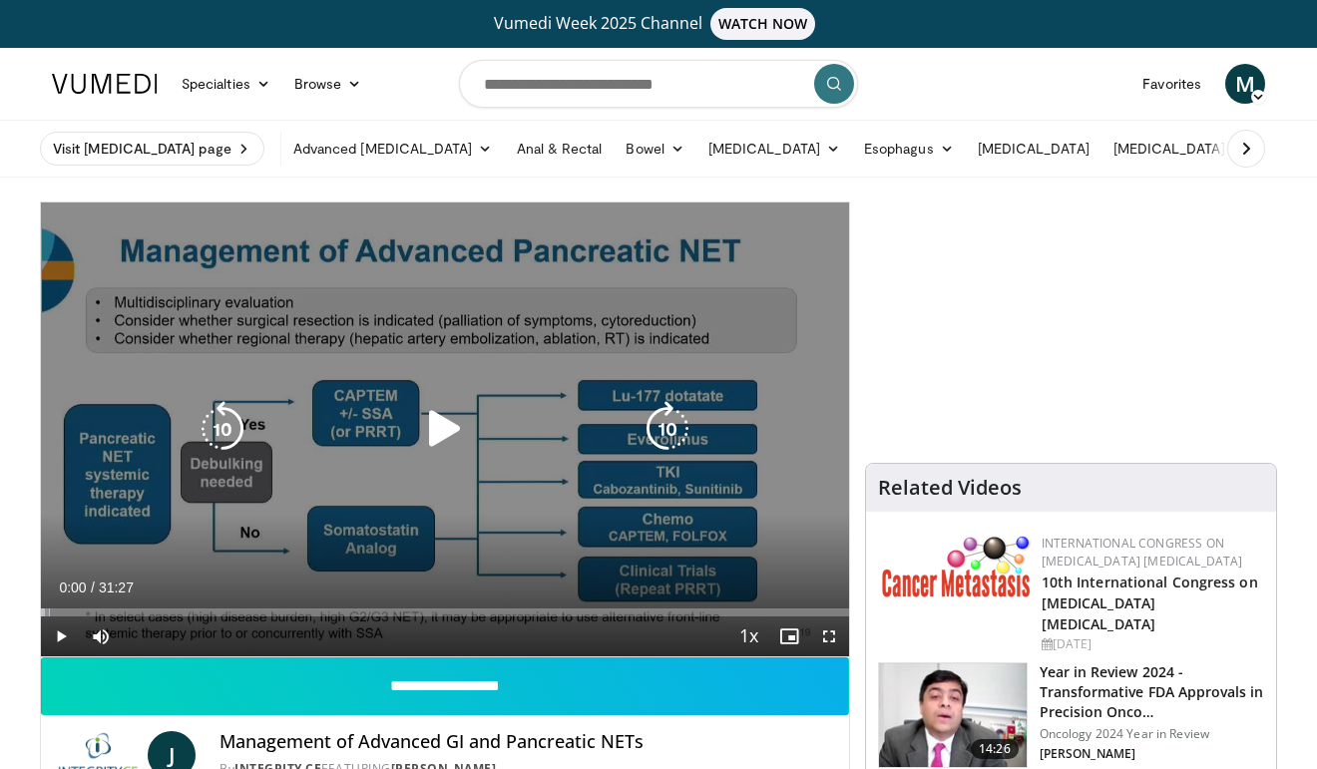
click at [470, 433] on icon "Video Player" at bounding box center [445, 429] width 56 height 56
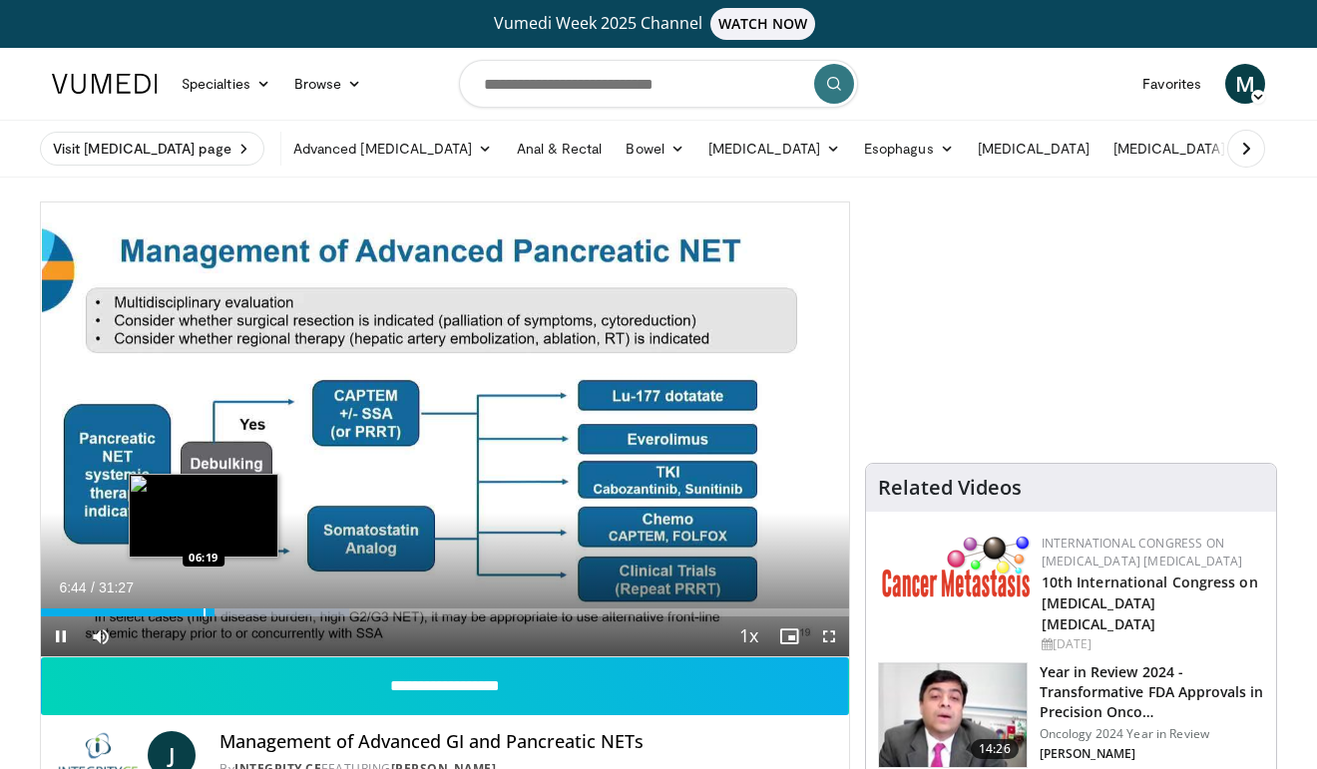
click at [201, 609] on div "Loaded : 38.19% 06:45 06:19" at bounding box center [445, 613] width 808 height 8
click at [194, 609] on div "Progress Bar" at bounding box center [195, 613] width 2 height 8
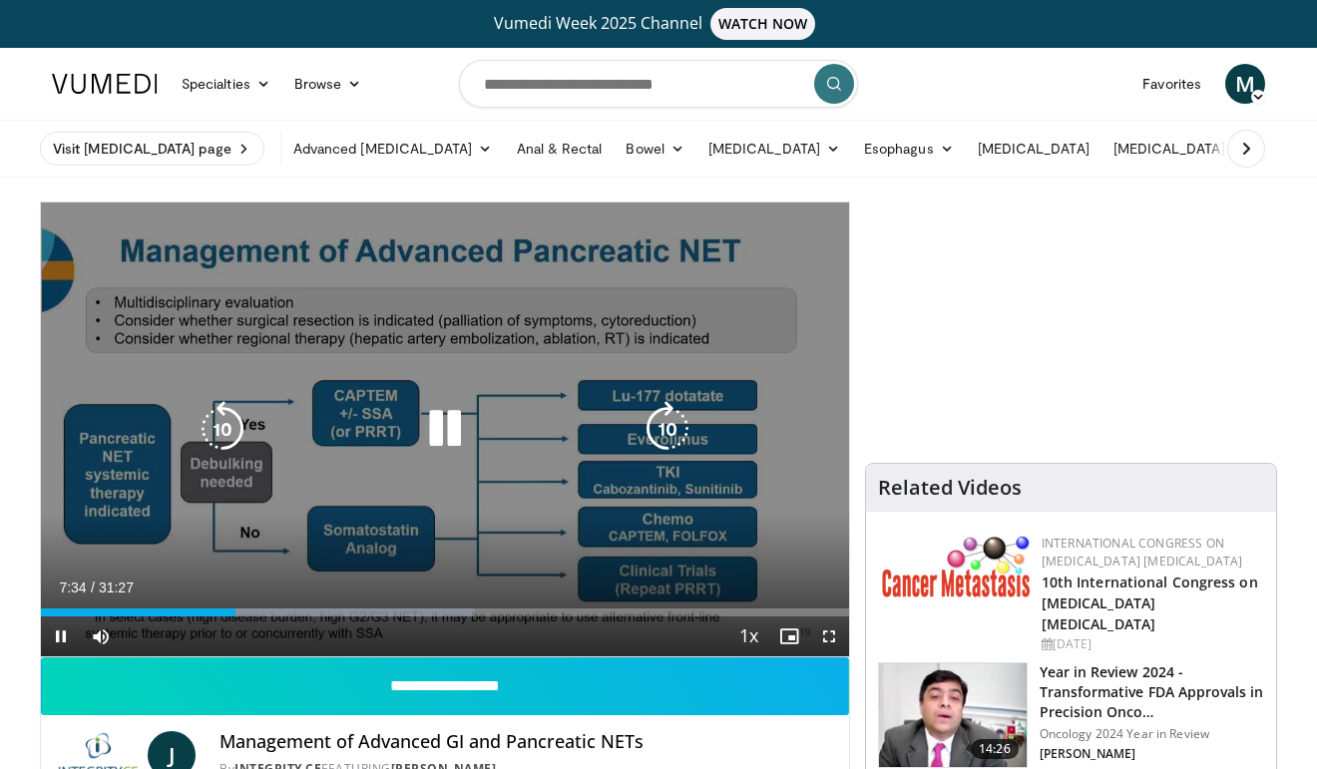
click at [628, 344] on div "10 seconds Tap to unmute" at bounding box center [445, 430] width 808 height 454
click at [429, 423] on icon "Video Player" at bounding box center [445, 429] width 56 height 56
click at [697, 301] on div "10 seconds Tap to unmute" at bounding box center [445, 430] width 808 height 454
click at [740, 262] on div "10 seconds Tap to unmute" at bounding box center [445, 430] width 808 height 454
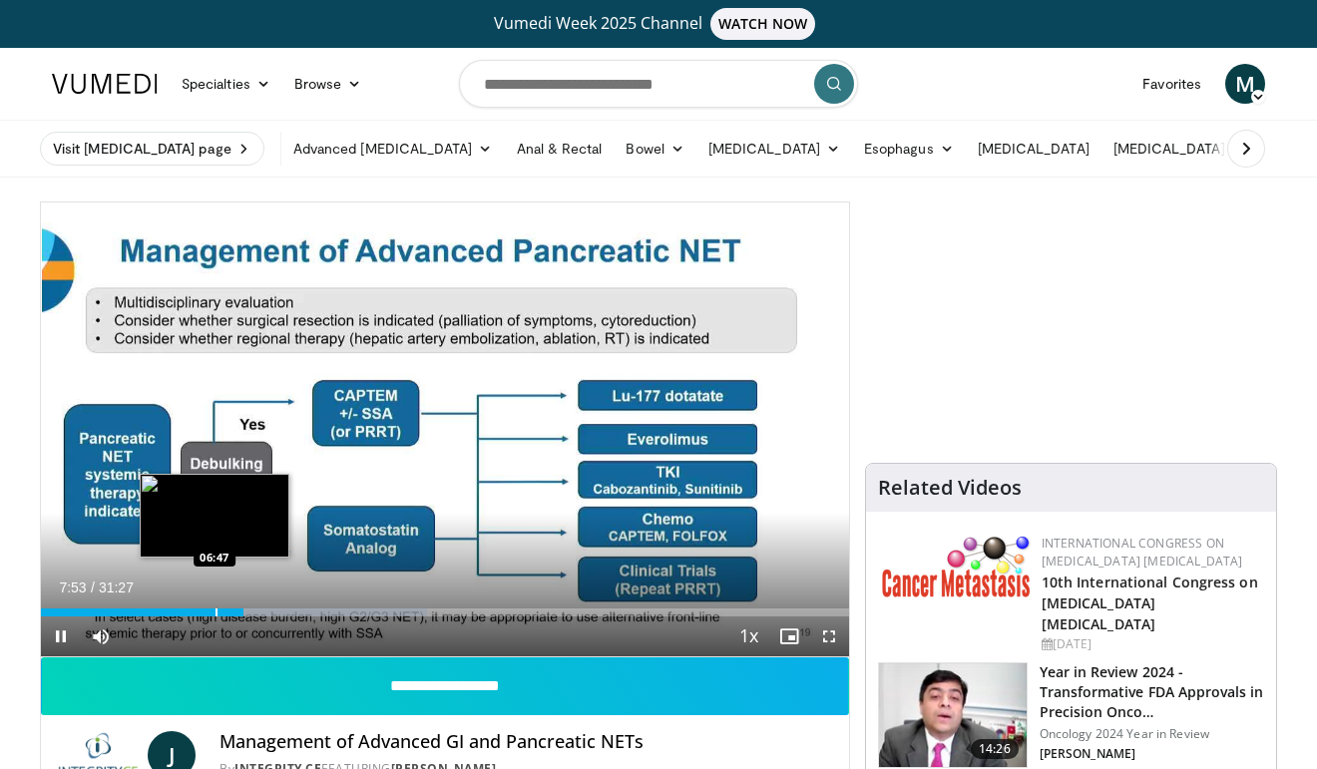
click at [216, 615] on div "Progress Bar" at bounding box center [217, 613] width 2 height 8
click at [237, 609] on div "Progress Bar" at bounding box center [238, 613] width 2 height 8
click at [234, 610] on div "Loaded : 32.89% 07:39 07:31" at bounding box center [445, 613] width 808 height 8
click at [230, 610] on div "Loaded : 31.29% 07:22 07:24" at bounding box center [445, 613] width 808 height 8
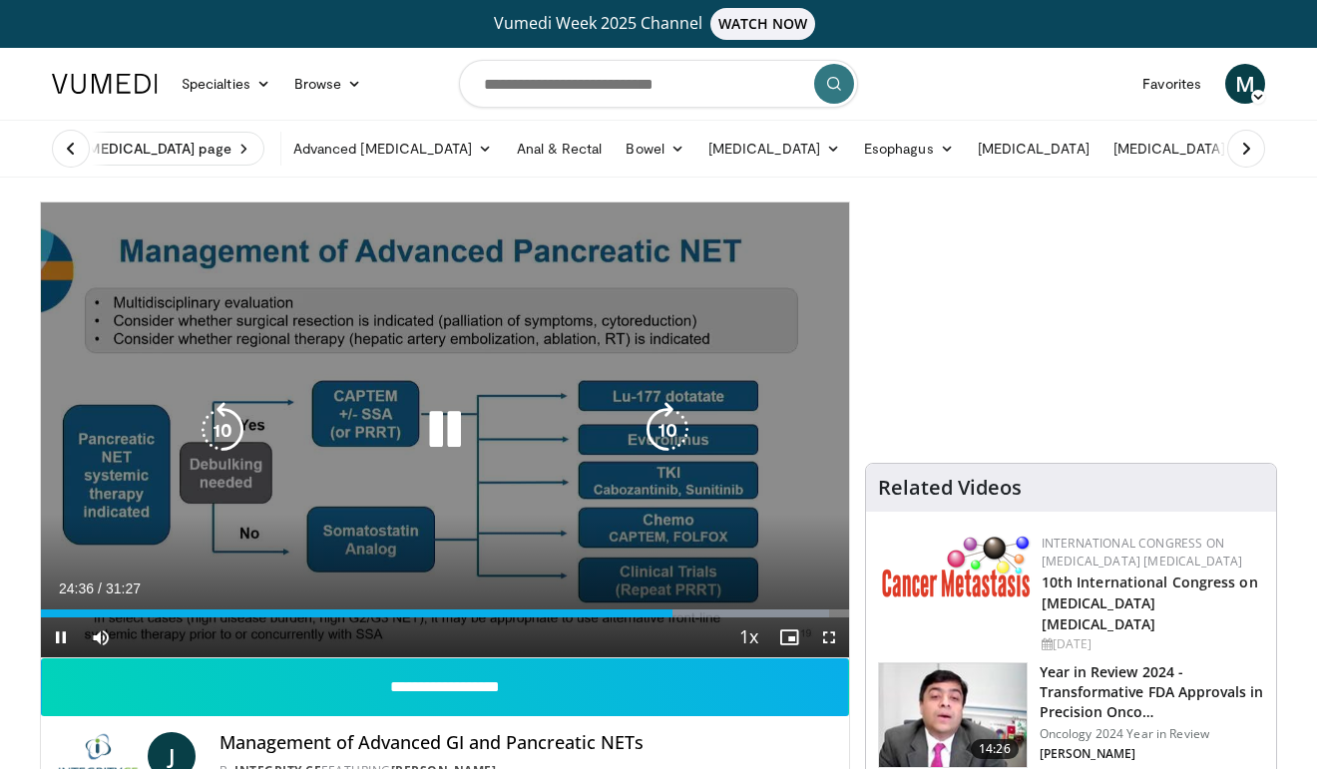
click at [631, 278] on div "10 seconds Tap to unmute" at bounding box center [445, 430] width 808 height 455
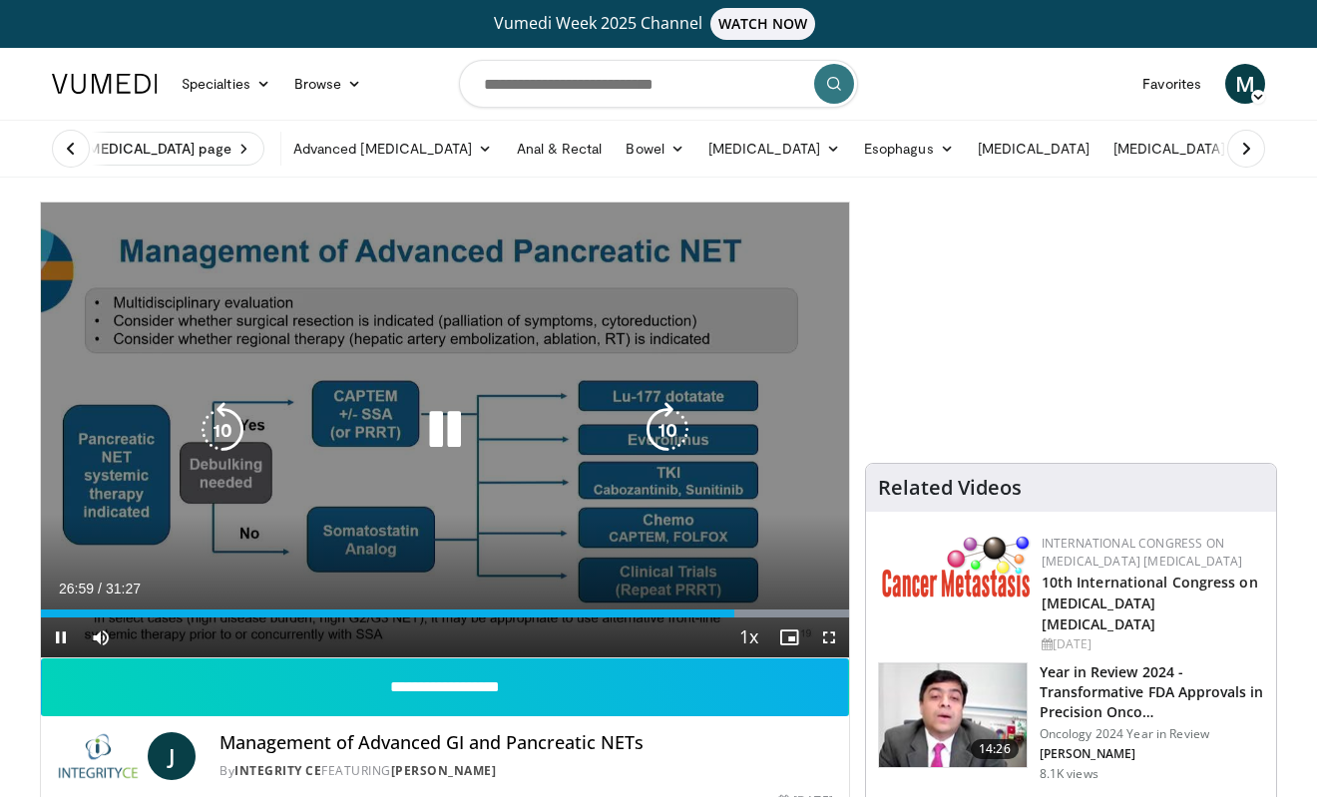
click at [443, 427] on icon "Video Player" at bounding box center [445, 430] width 56 height 56
click at [449, 417] on icon "Video Player" at bounding box center [445, 430] width 56 height 56
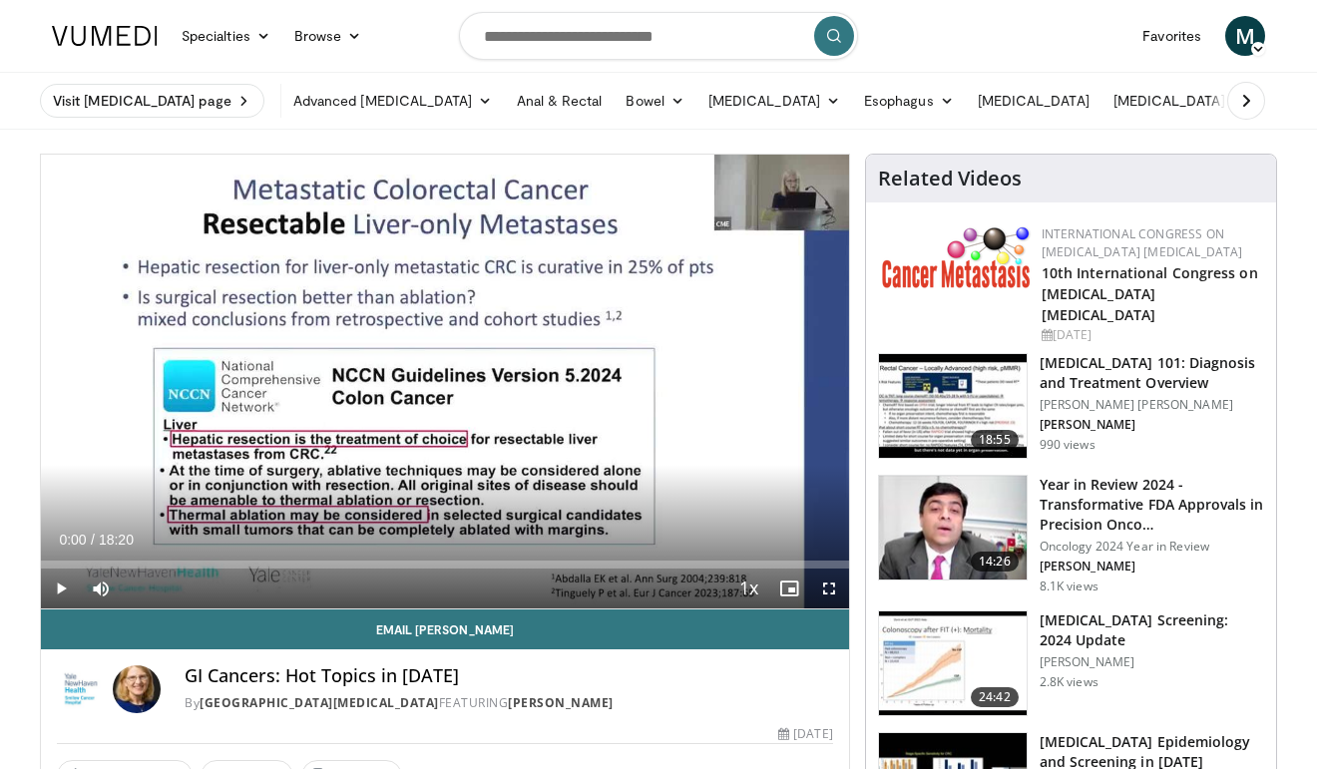
click at [113, 29] on img at bounding box center [105, 36] width 106 height 20
